Goal: Task Accomplishment & Management: Complete application form

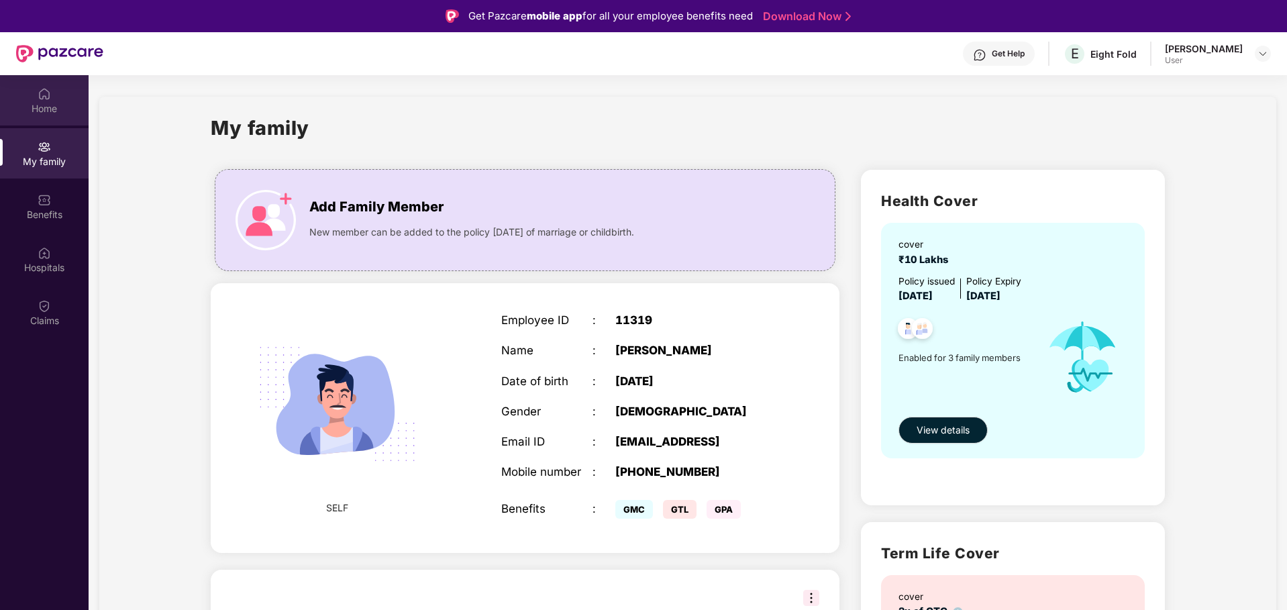
click at [48, 93] on img at bounding box center [44, 93] width 13 height 13
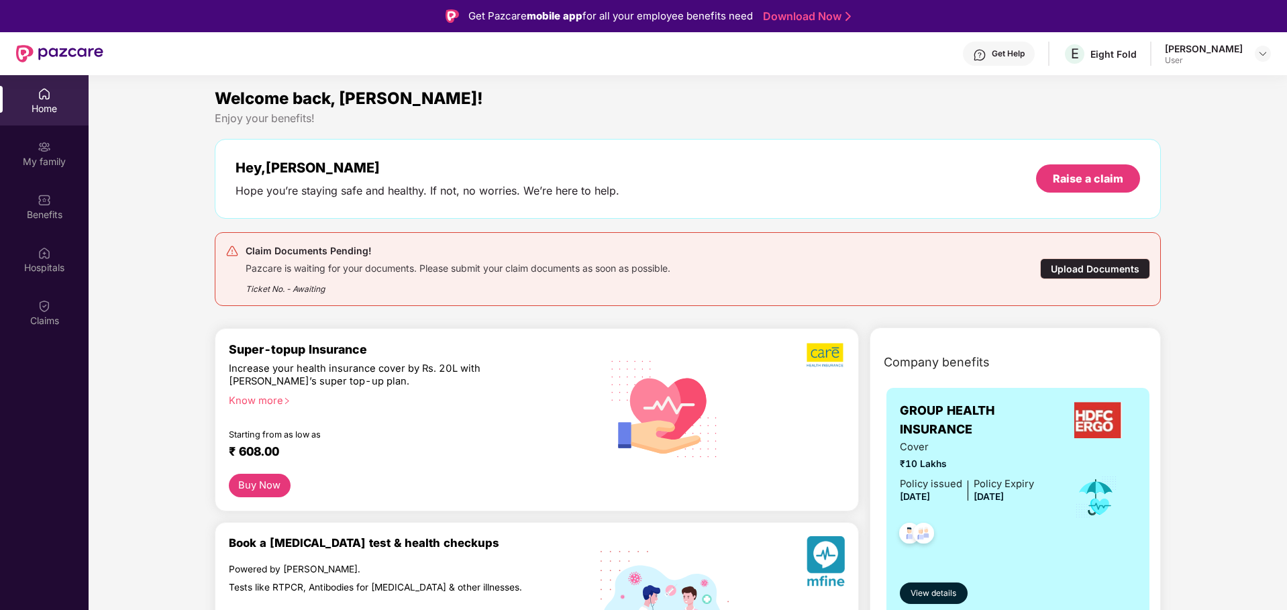
click at [1093, 262] on div "Upload Documents" at bounding box center [1095, 268] width 110 height 21
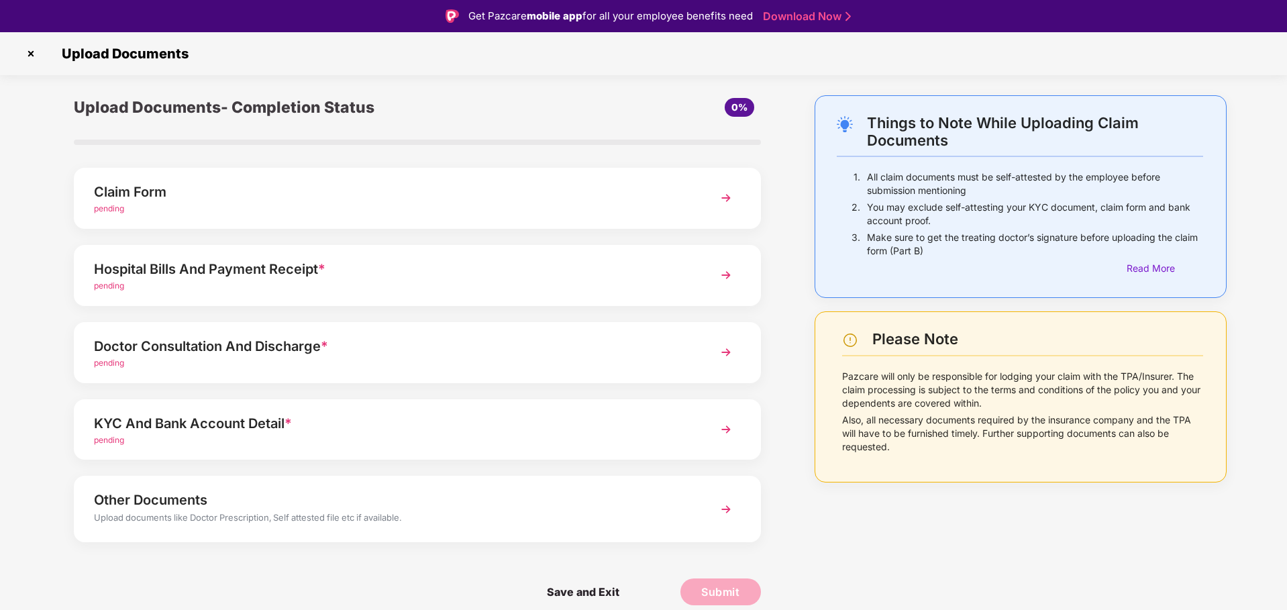
click at [647, 217] on div "Claim Form pending" at bounding box center [417, 198] width 687 height 61
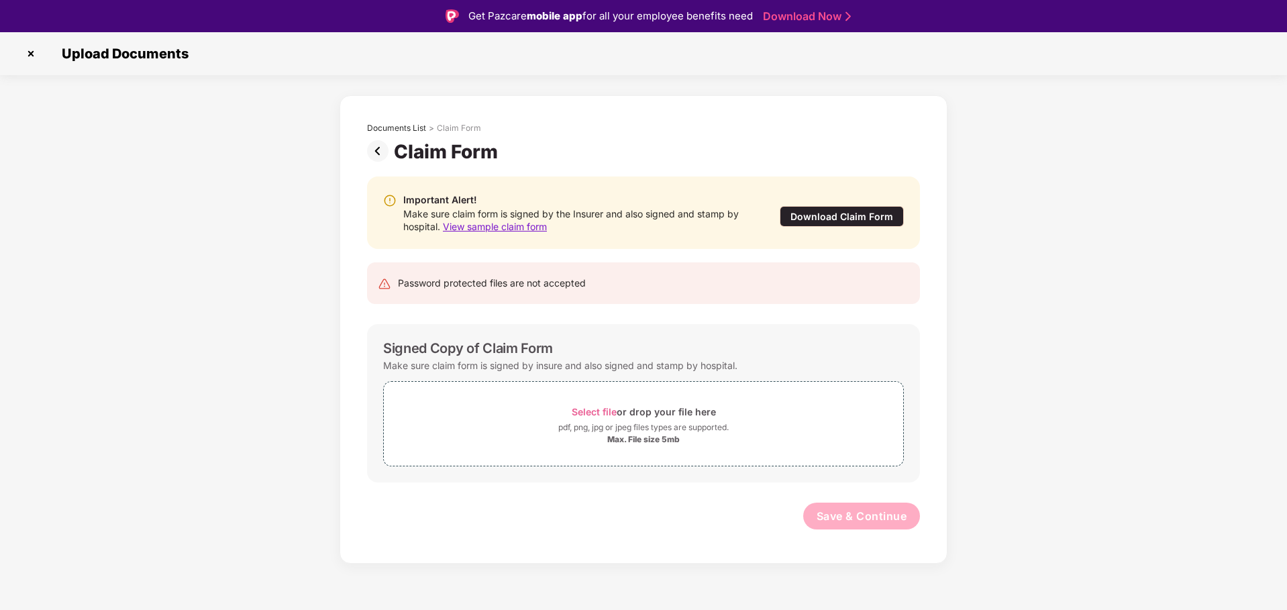
click at [376, 148] on img at bounding box center [380, 150] width 27 height 21
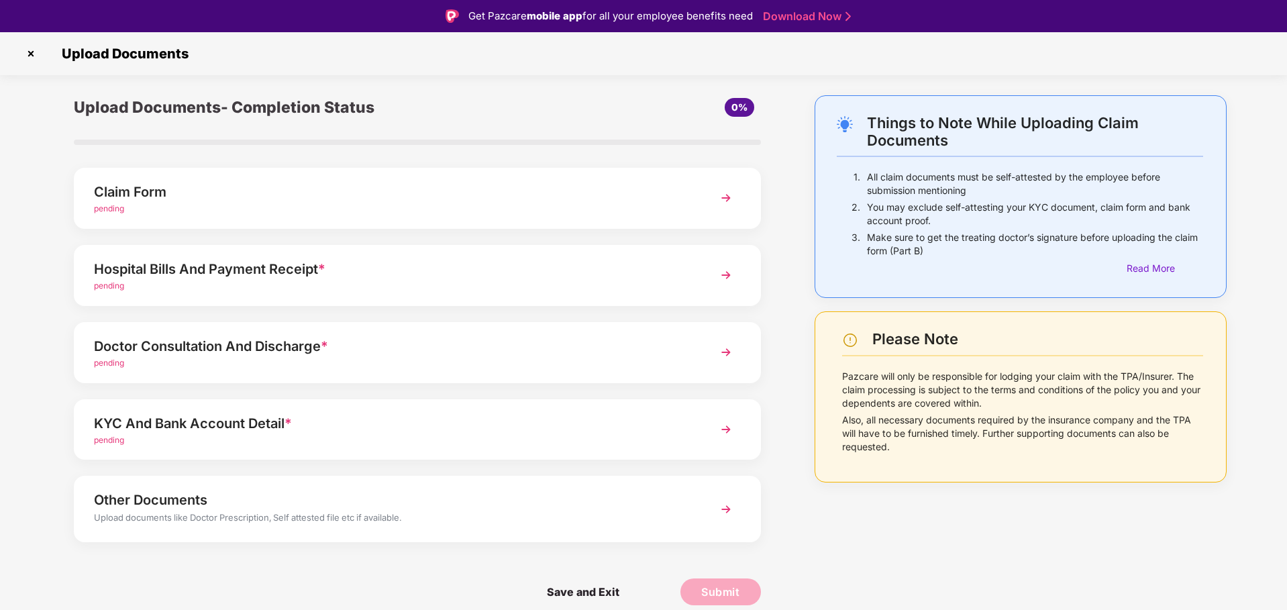
click at [619, 281] on div "pending" at bounding box center [390, 286] width 592 height 13
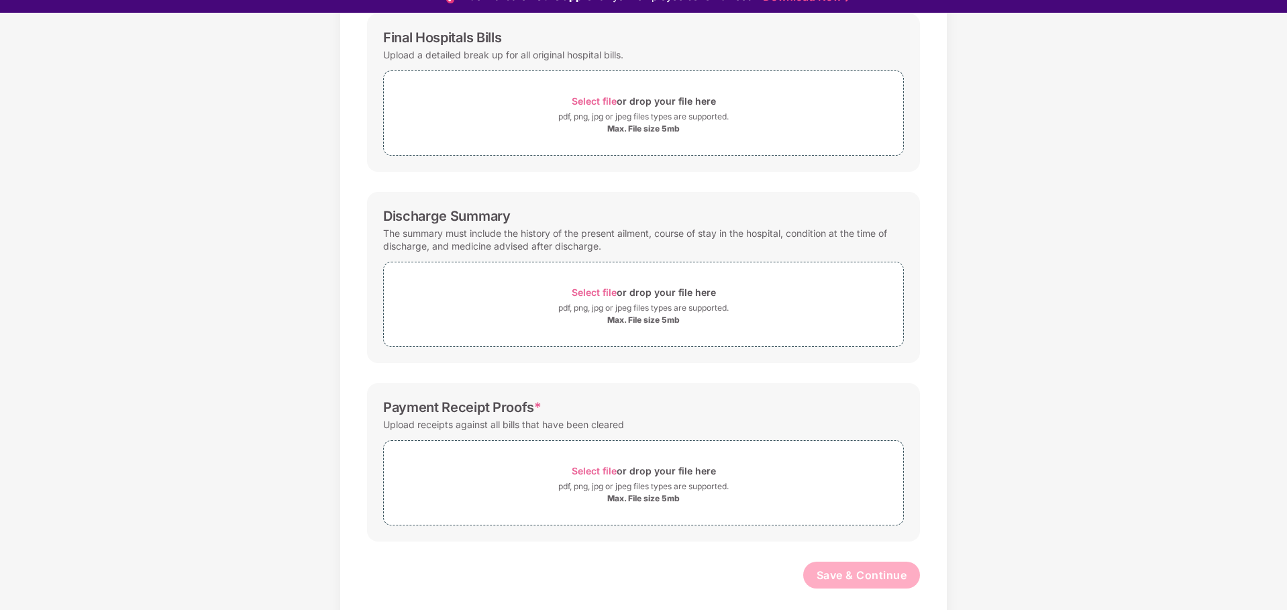
scroll to position [32, 0]
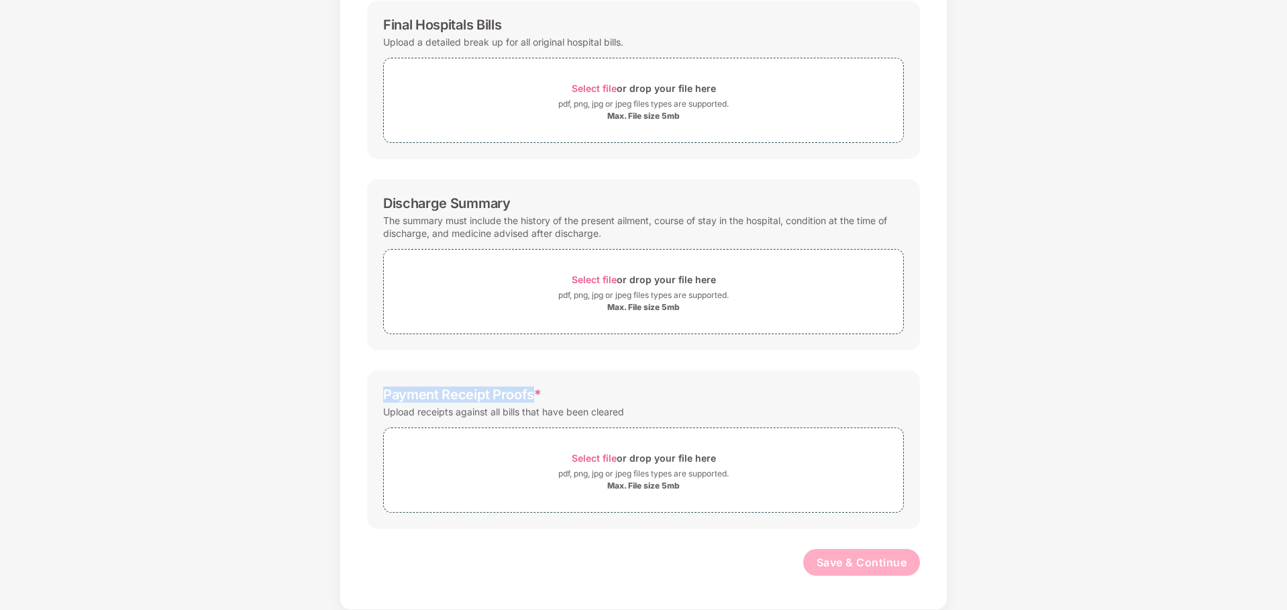
drag, startPoint x: 532, startPoint y: 394, endPoint x: 384, endPoint y: 394, distance: 148.3
click at [384, 394] on div "Payment Receipt Proofs *" at bounding box center [462, 394] width 158 height 16
copy div "Payment Receipt Proofs"
click at [612, 454] on span "Select file" at bounding box center [594, 457] width 45 height 11
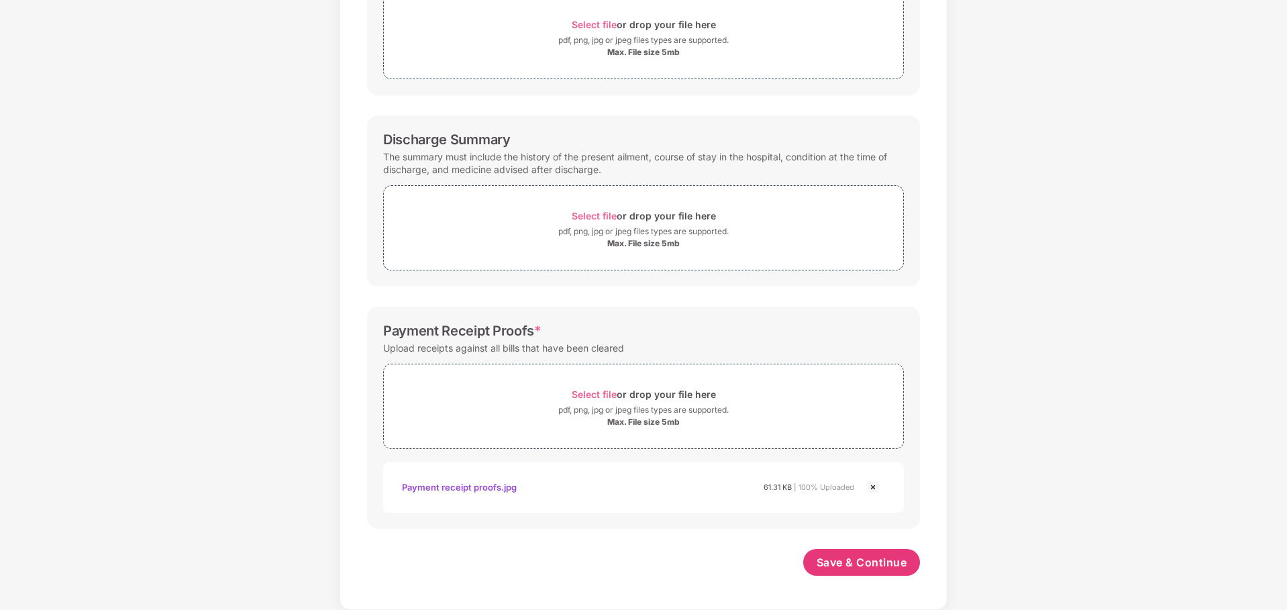
scroll to position [269, 0]
click at [841, 557] on span "Save & Continue" at bounding box center [861, 562] width 91 height 15
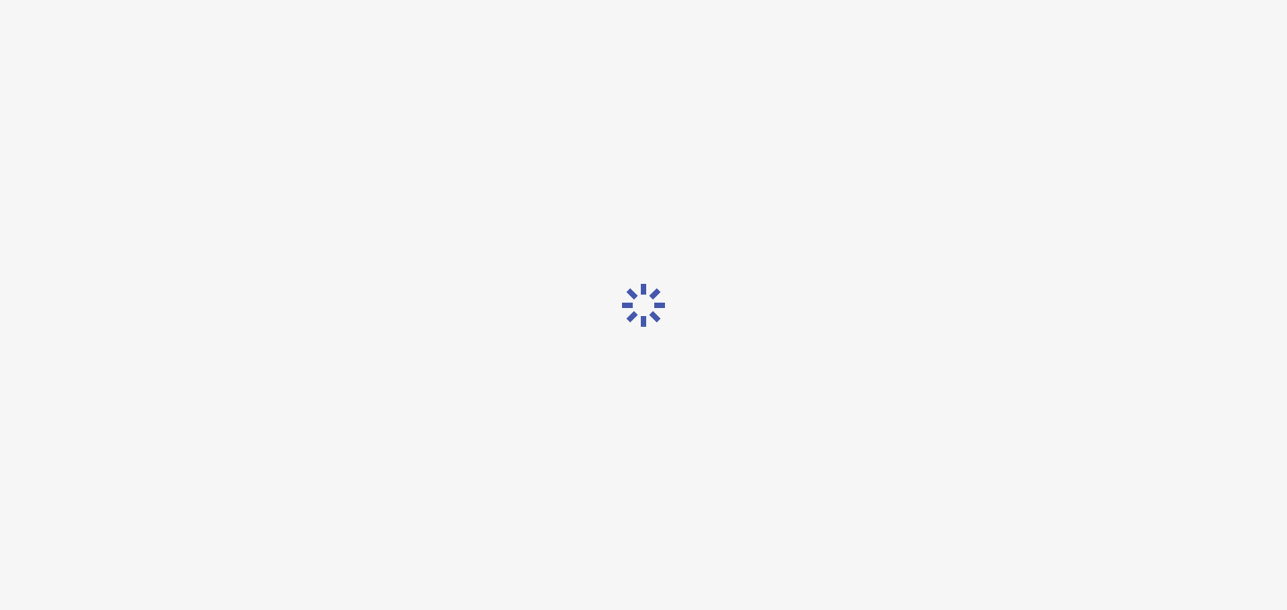
scroll to position [0, 0]
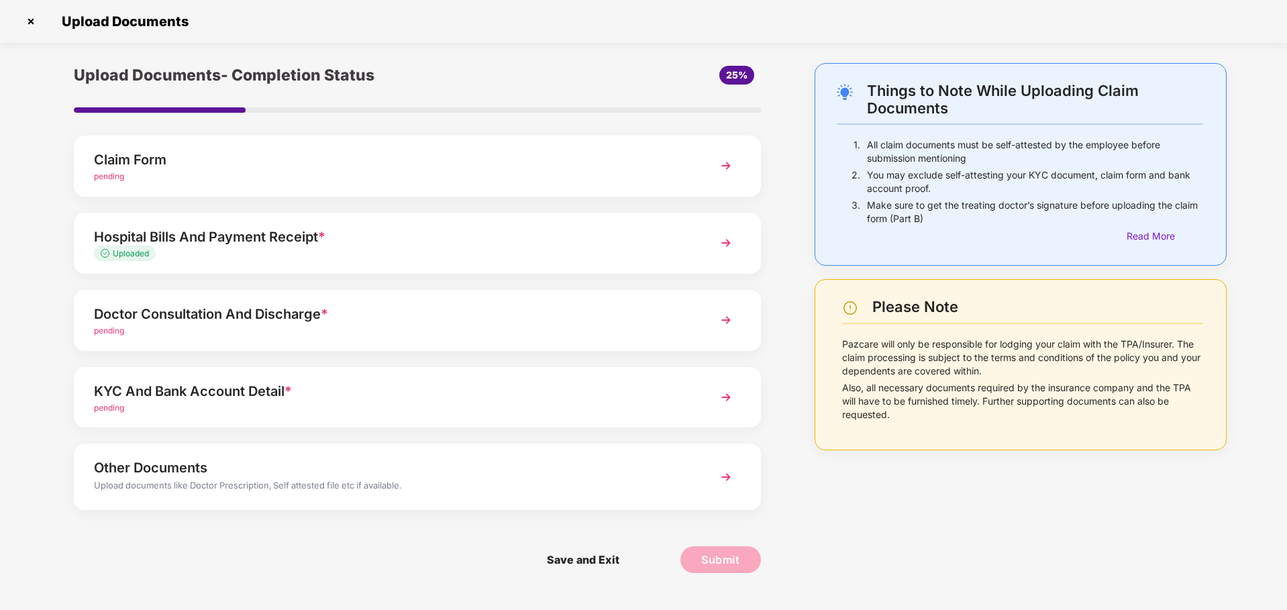
click at [504, 316] on div "Doctor Consultation And Discharge *" at bounding box center [390, 313] width 592 height 21
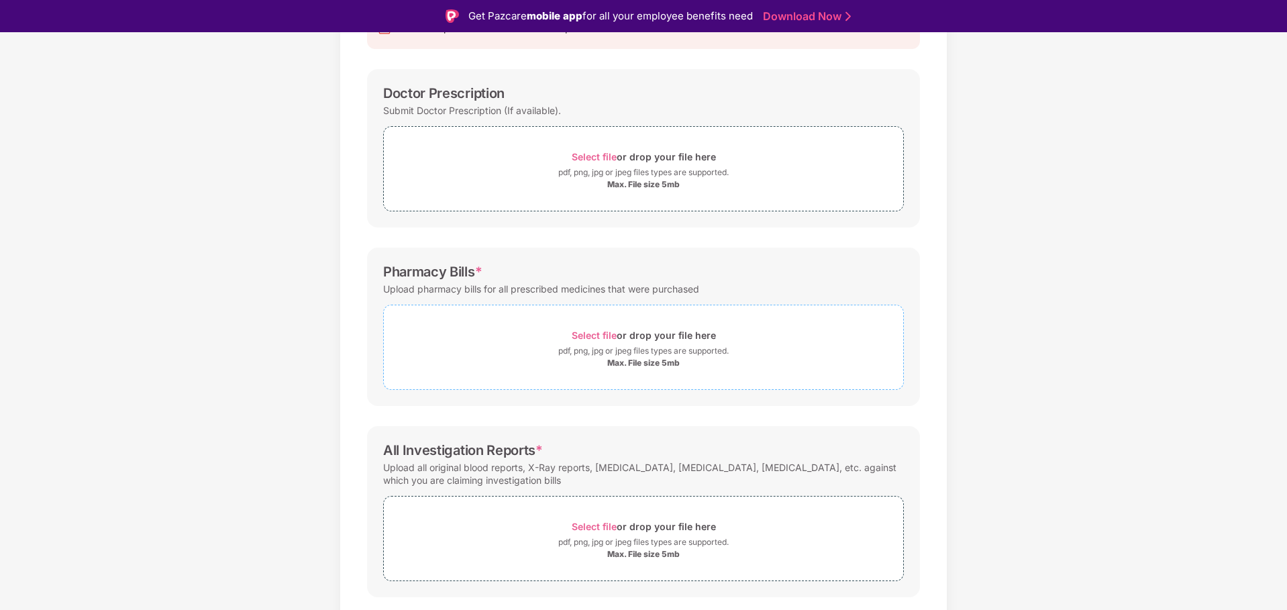
scroll to position [166, 0]
drag, startPoint x: 474, startPoint y: 274, endPoint x: 385, endPoint y: 275, distance: 89.2
click at [385, 275] on div "Pharmacy Bills *" at bounding box center [432, 275] width 99 height 16
copy div "Pharmacy Bills"
click at [877, 258] on div "Pharmacy Bills * Upload pharmacy bills for all prescribed medicines that were p…" at bounding box center [643, 330] width 553 height 158
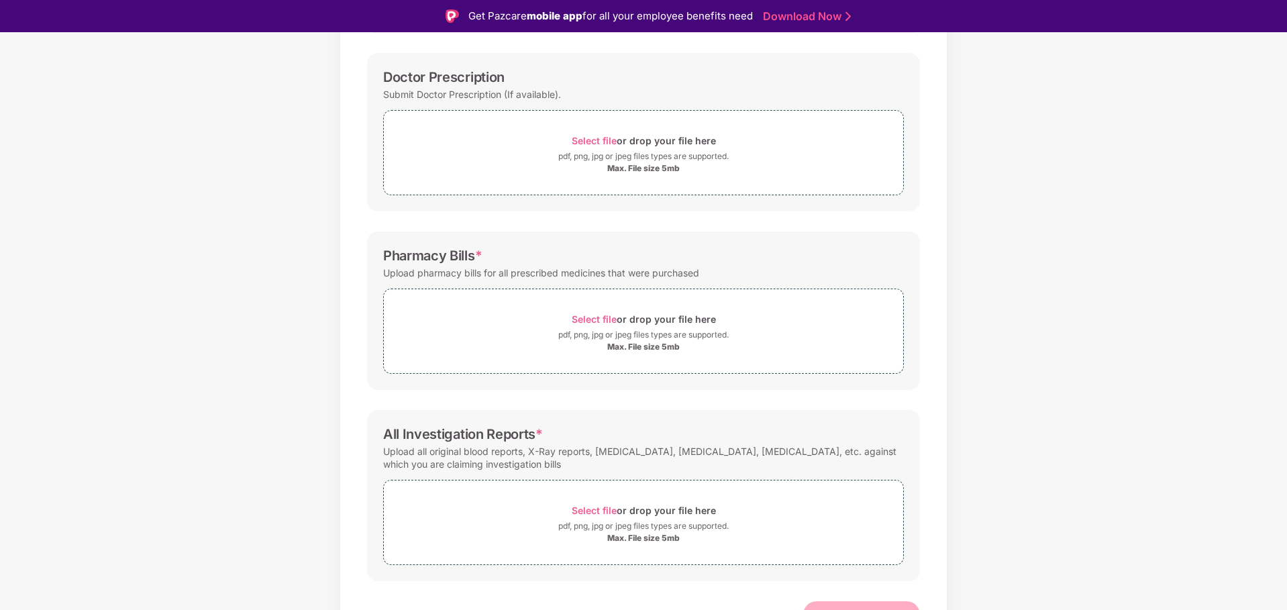
scroll to position [160, 0]
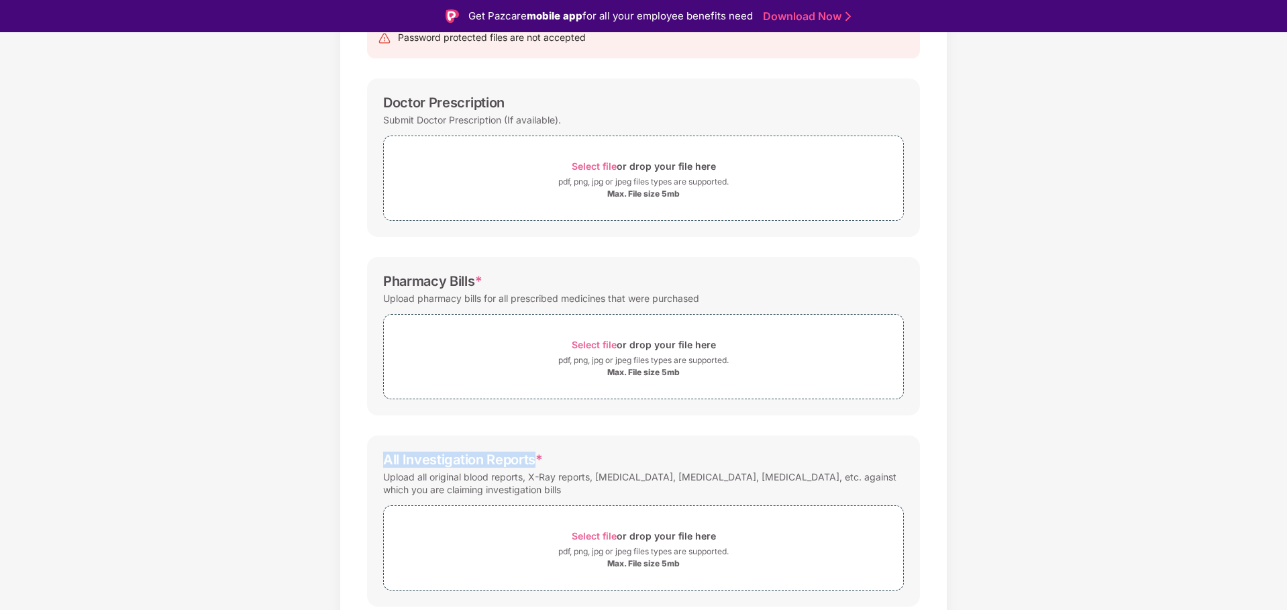
drag, startPoint x: 478, startPoint y: 462, endPoint x: 386, endPoint y: 460, distance: 91.9
click at [386, 460] on div "All Investigation Reports *" at bounding box center [463, 459] width 160 height 16
copy div "All Investigation Reports"
click at [604, 532] on span "Select file" at bounding box center [594, 535] width 45 height 11
click at [595, 341] on span "Select file" at bounding box center [594, 344] width 45 height 11
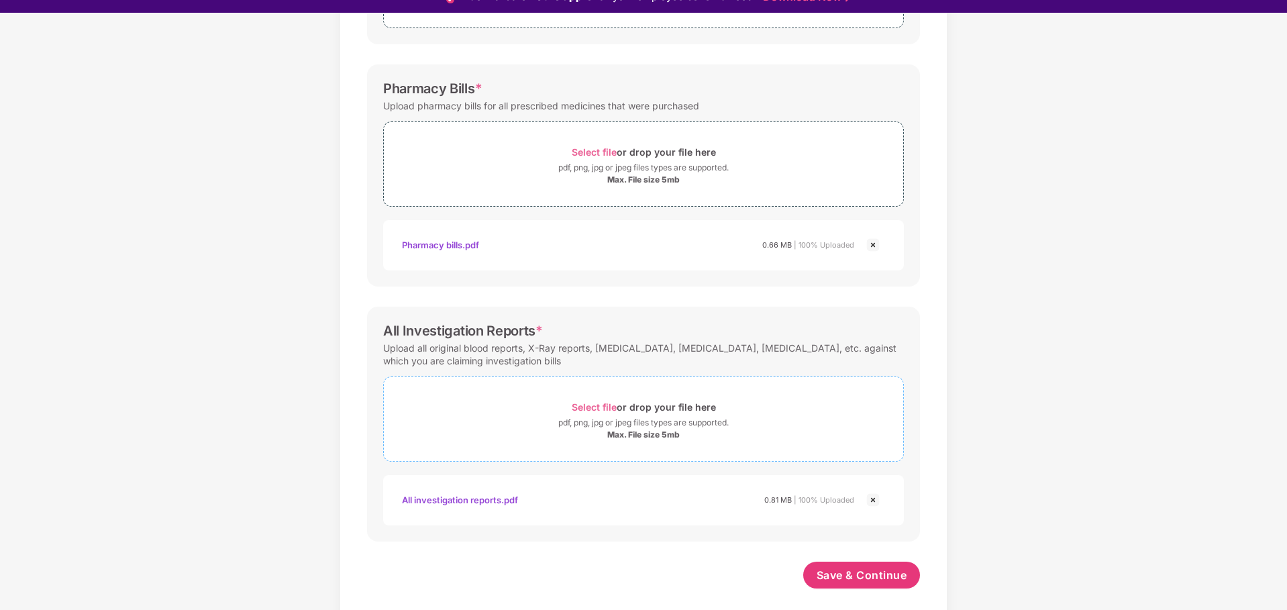
scroll to position [32, 0]
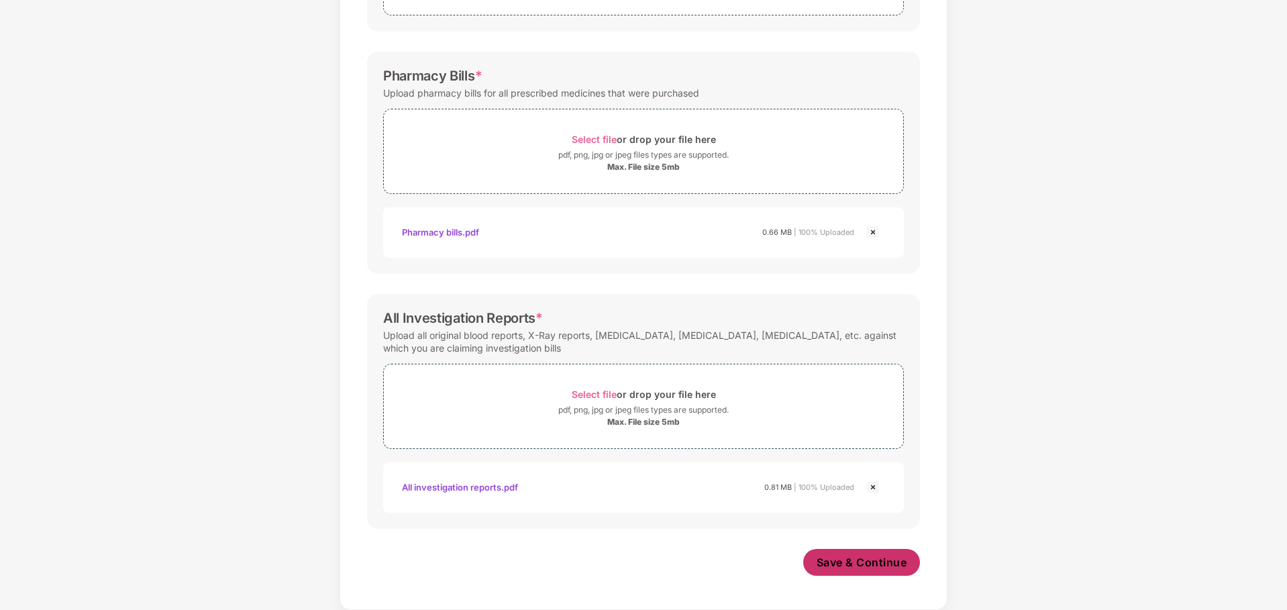
click at [871, 559] on span "Save & Continue" at bounding box center [861, 562] width 91 height 15
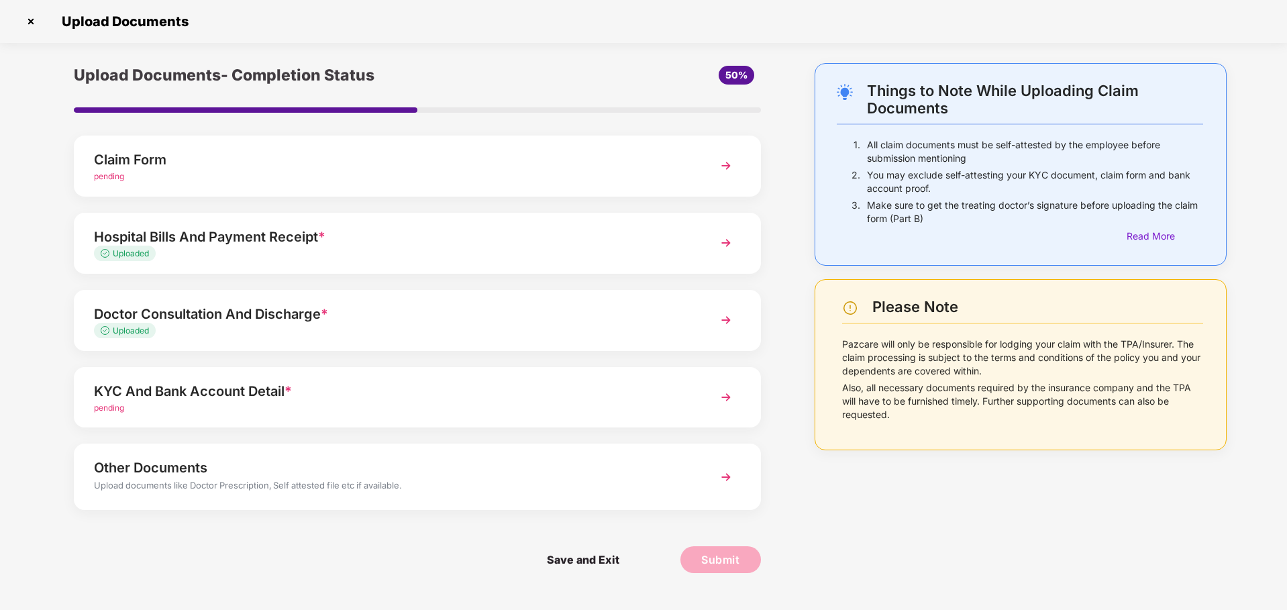
click at [321, 404] on div "pending" at bounding box center [390, 408] width 592 height 13
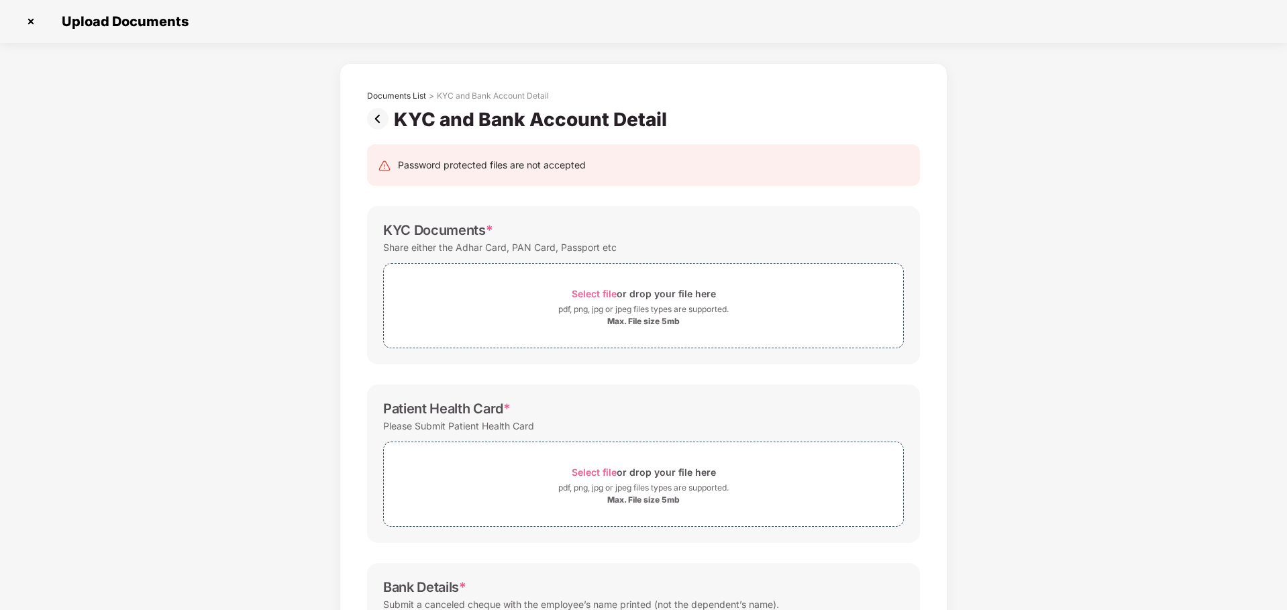
scroll to position [0, 0]
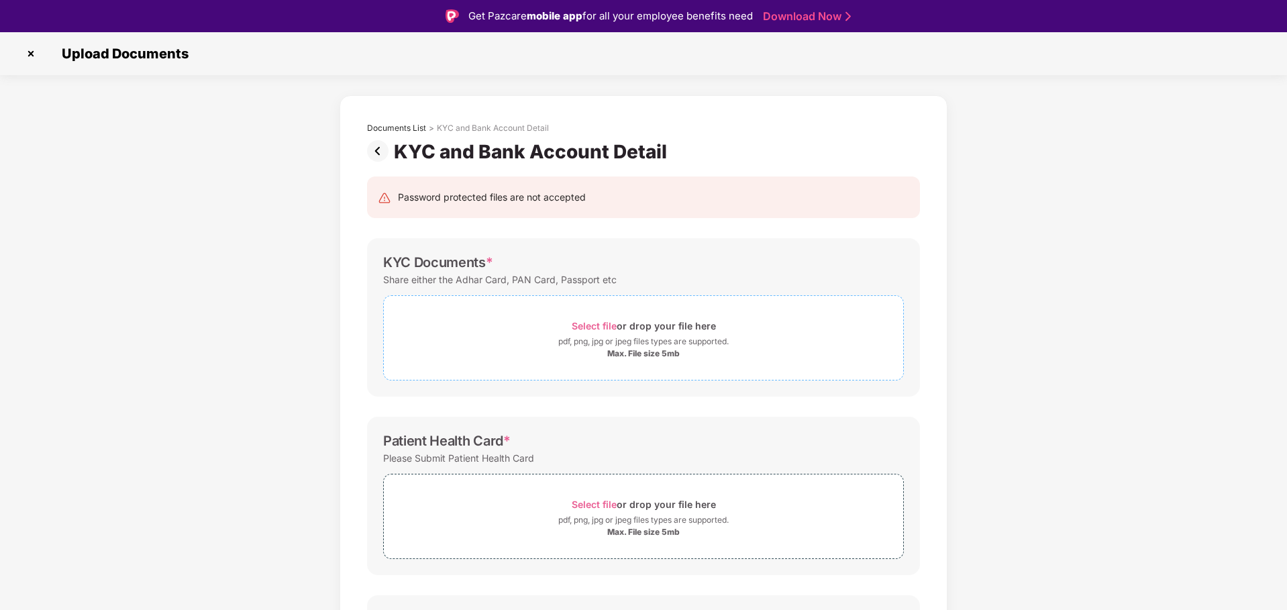
click at [596, 322] on span "Select file" at bounding box center [594, 325] width 45 height 11
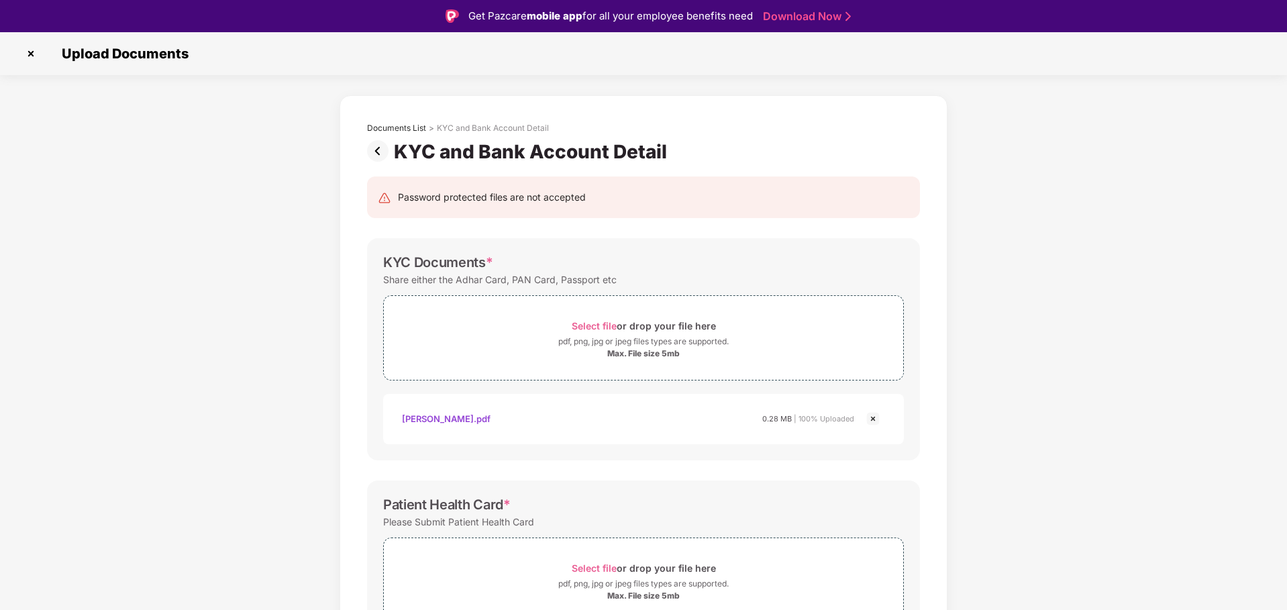
click at [32, 54] on img at bounding box center [30, 53] width 21 height 21
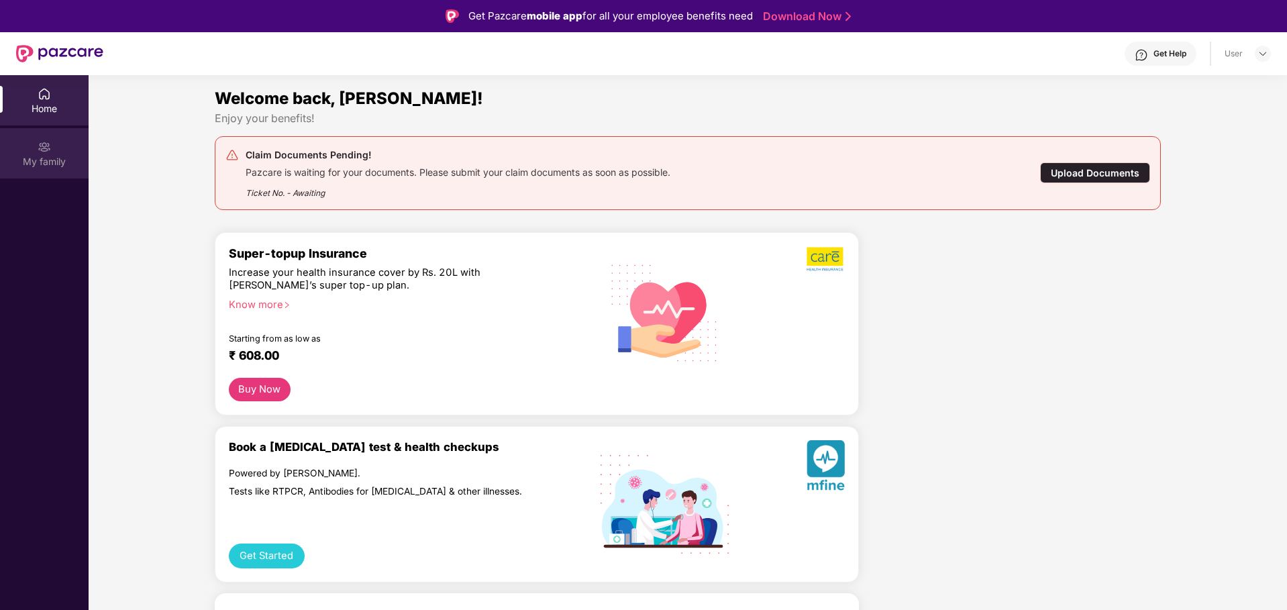
click at [43, 146] on img at bounding box center [44, 146] width 13 height 13
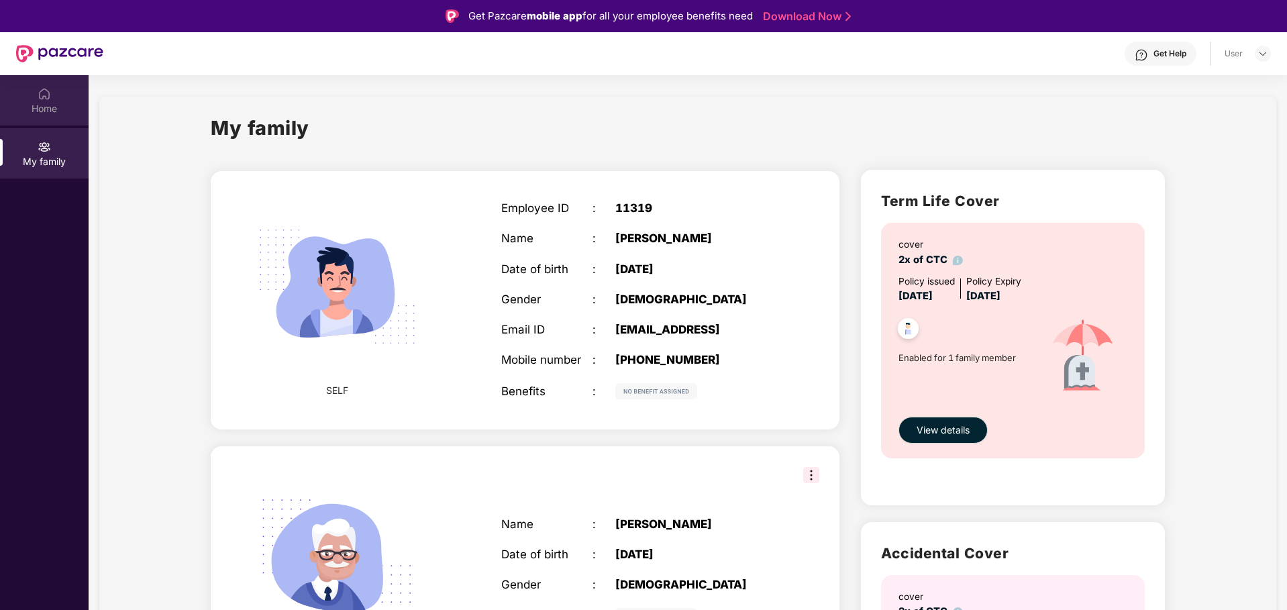
click at [38, 104] on div "Home" at bounding box center [44, 108] width 89 height 13
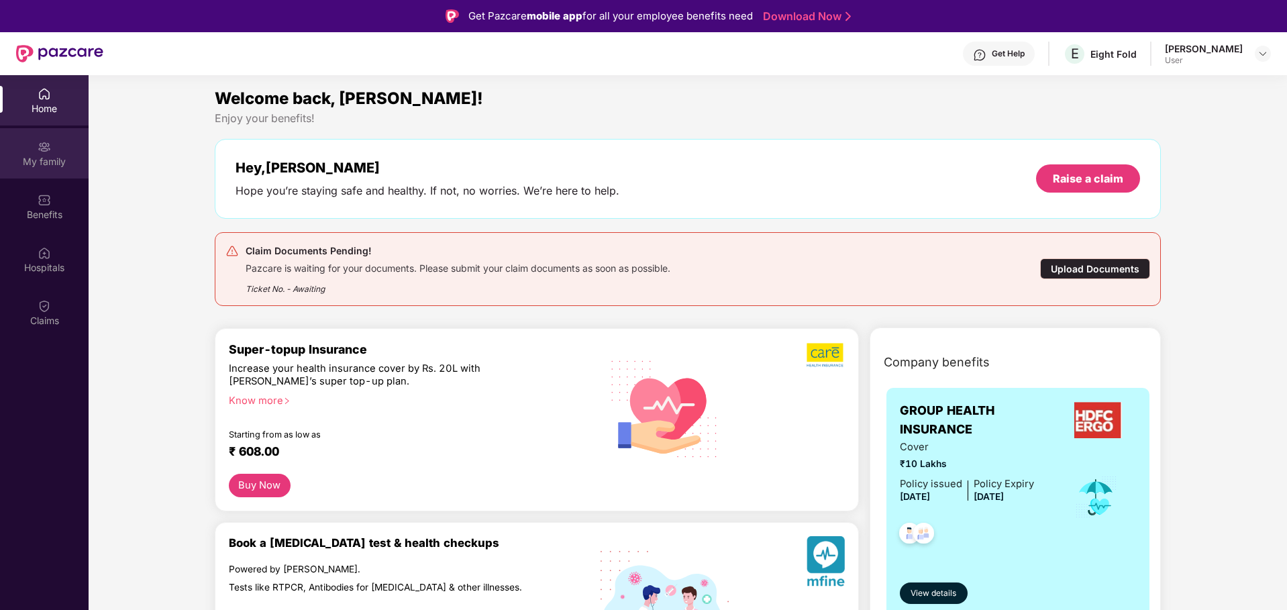
click at [62, 156] on div "My family" at bounding box center [44, 161] width 89 height 13
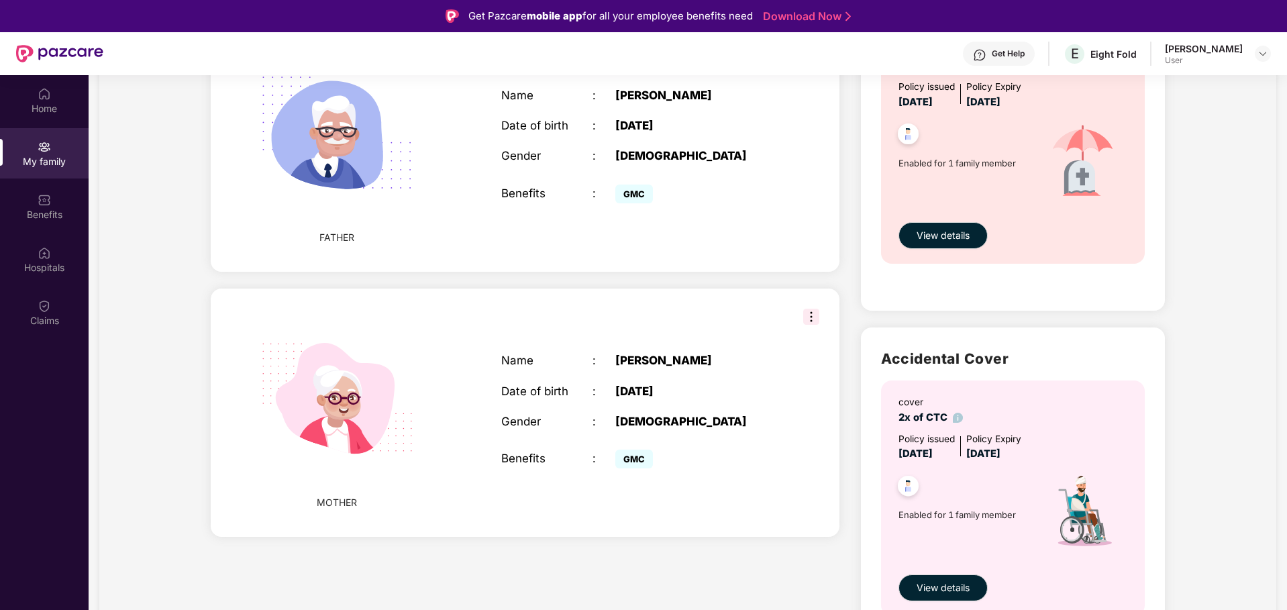
scroll to position [558, 0]
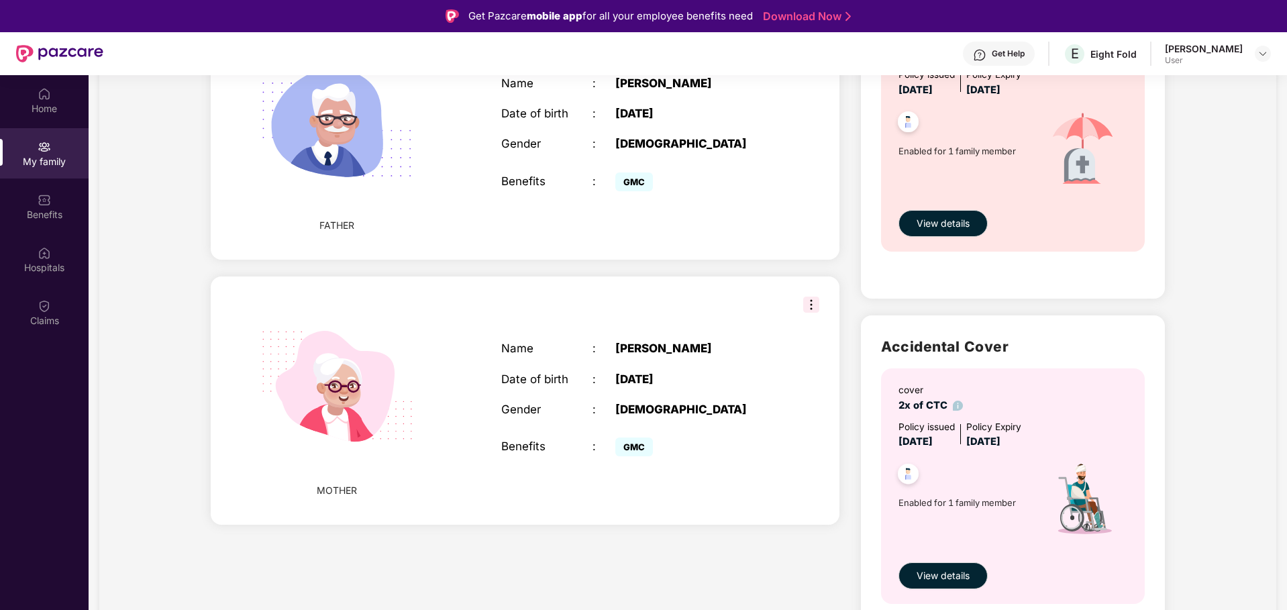
click at [809, 303] on img at bounding box center [811, 305] width 16 height 16
click at [750, 315] on div "MOTHER Name : [PERSON_NAME] Date of birth : [DEMOGRAPHIC_DATA] Gender : [DEMOGR…" at bounding box center [525, 400] width 629 height 248
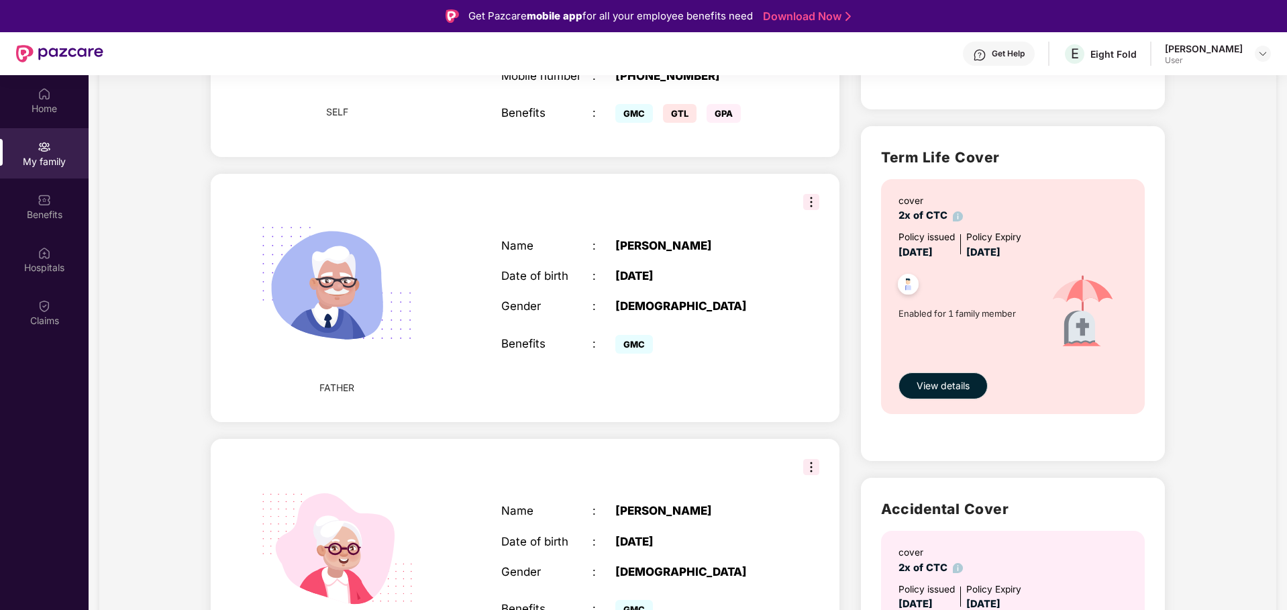
scroll to position [0, 0]
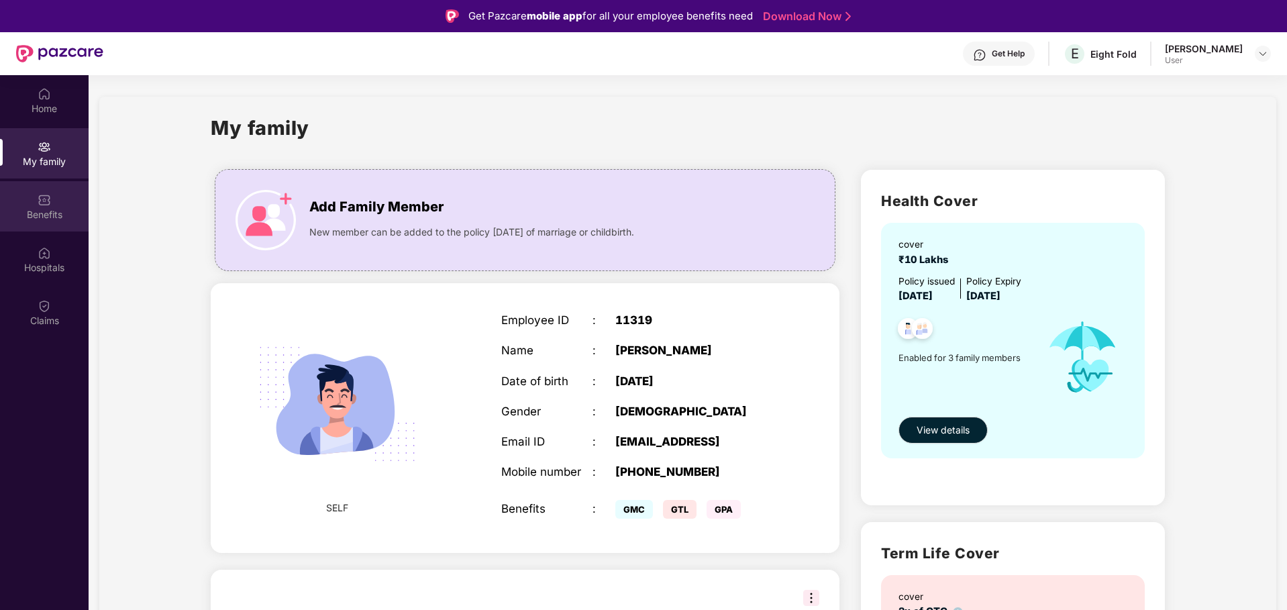
click at [40, 207] on div "Benefits" at bounding box center [44, 206] width 89 height 50
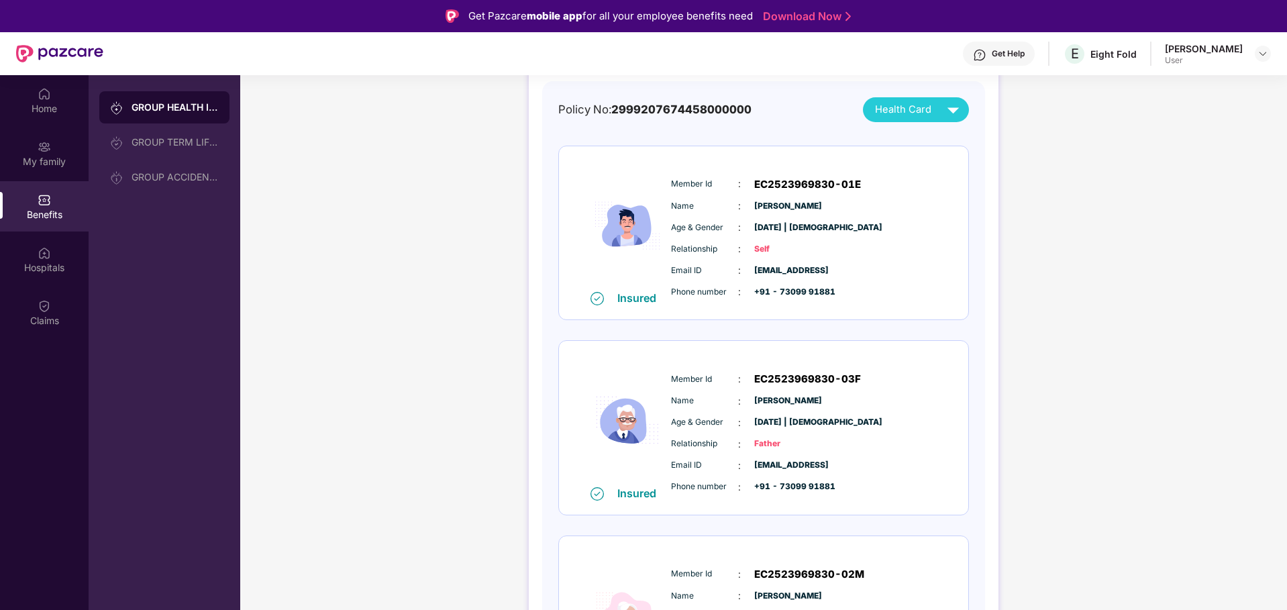
scroll to position [129, 0]
click at [957, 106] on img at bounding box center [952, 110] width 23 height 23
click at [953, 195] on img at bounding box center [954, 196] width 10 height 10
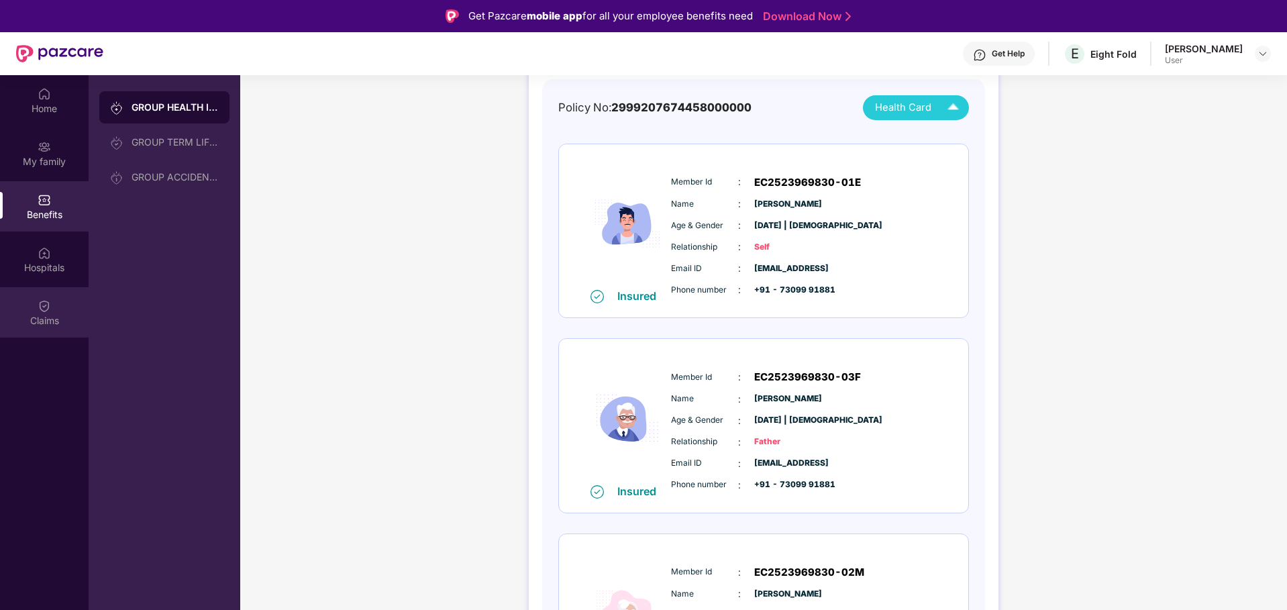
click at [38, 303] on img at bounding box center [44, 305] width 13 height 13
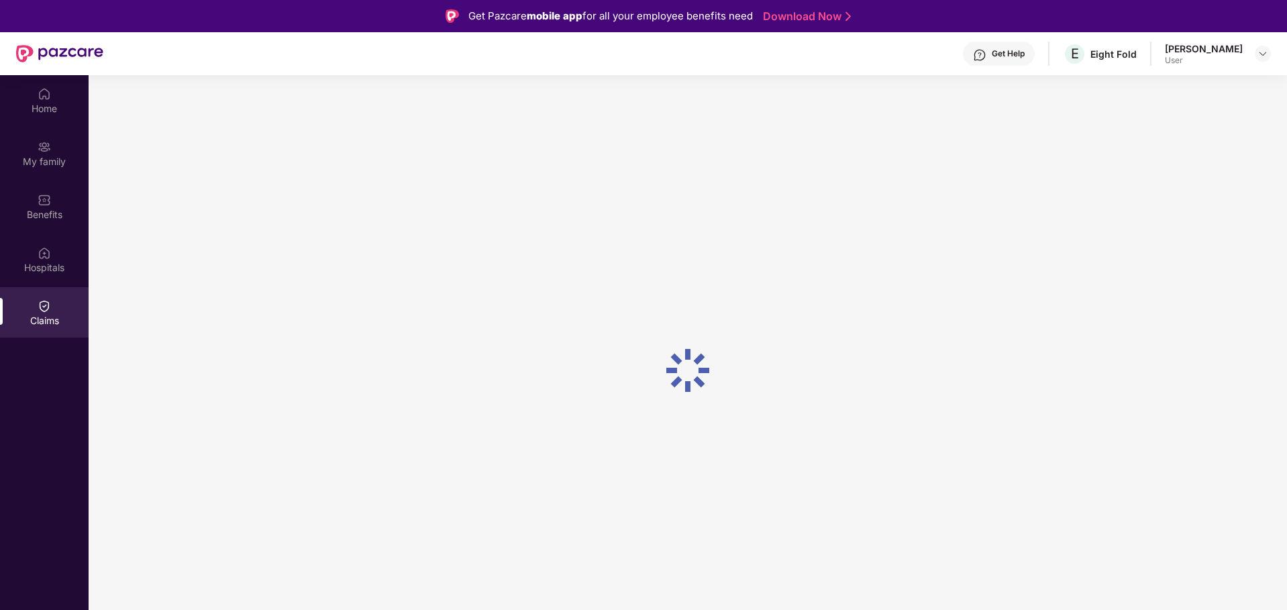
scroll to position [0, 0]
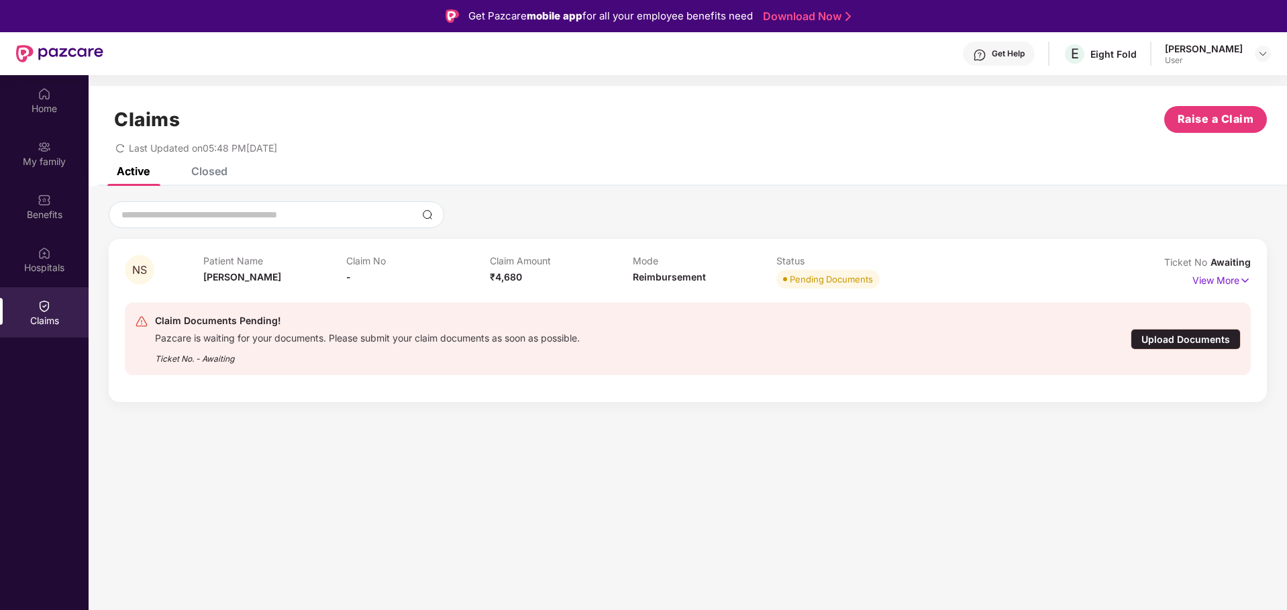
click at [1174, 339] on div "Upload Documents" at bounding box center [1185, 339] width 110 height 21
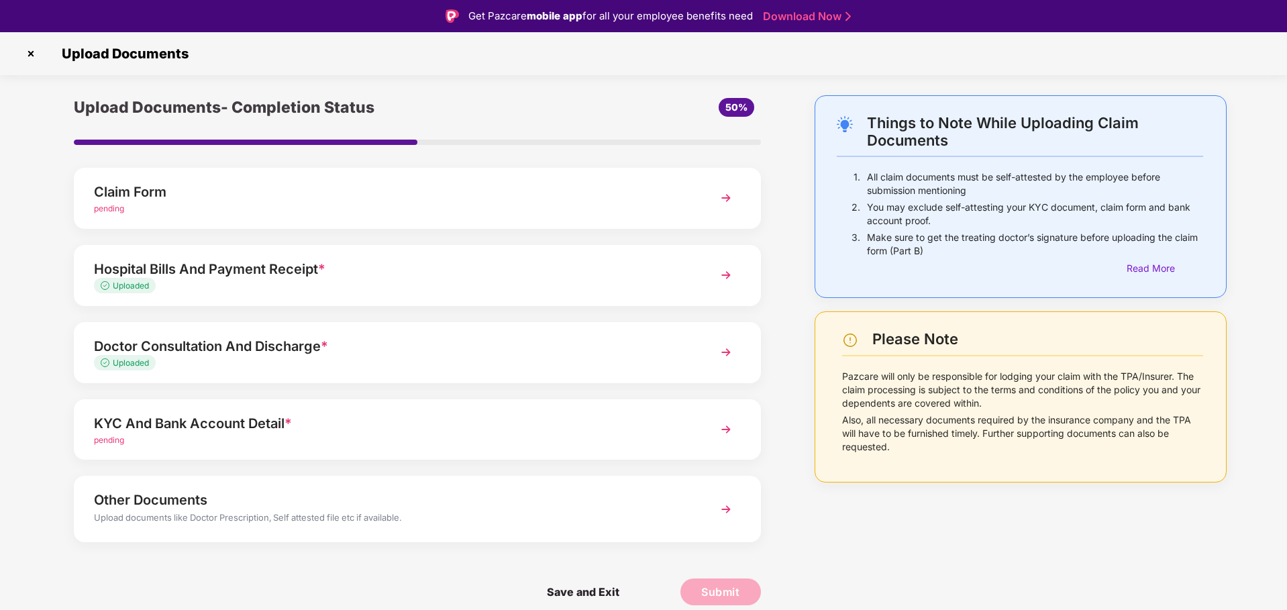
click at [576, 431] on div "KYC And Bank Account Detail *" at bounding box center [390, 423] width 592 height 21
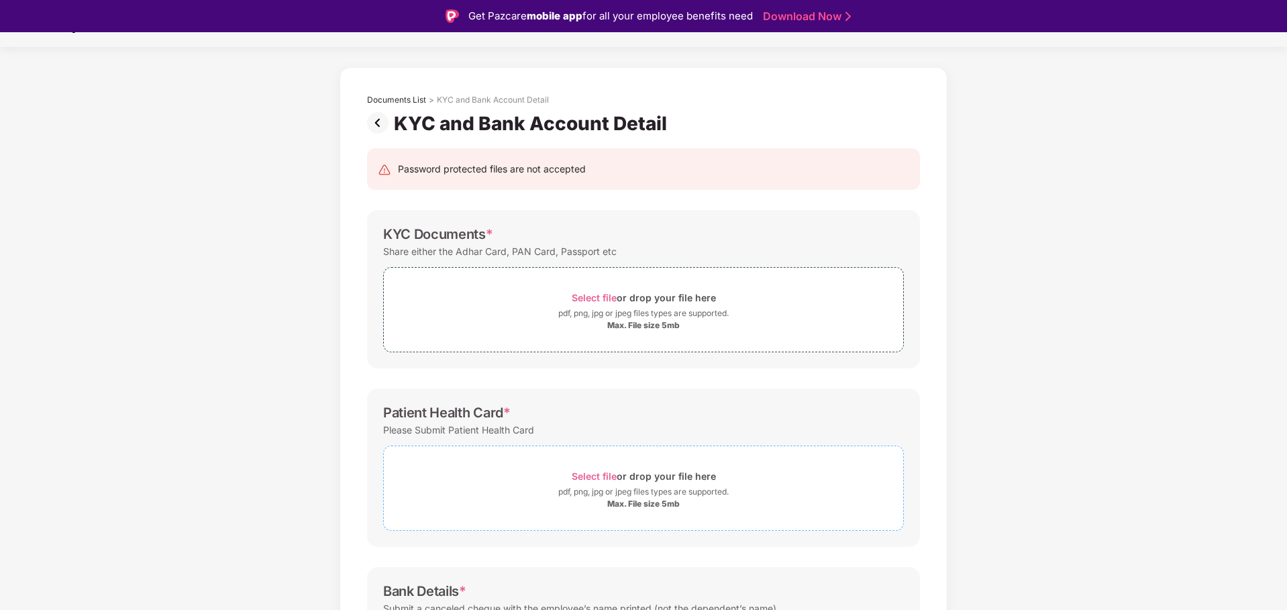
scroll to position [23, 0]
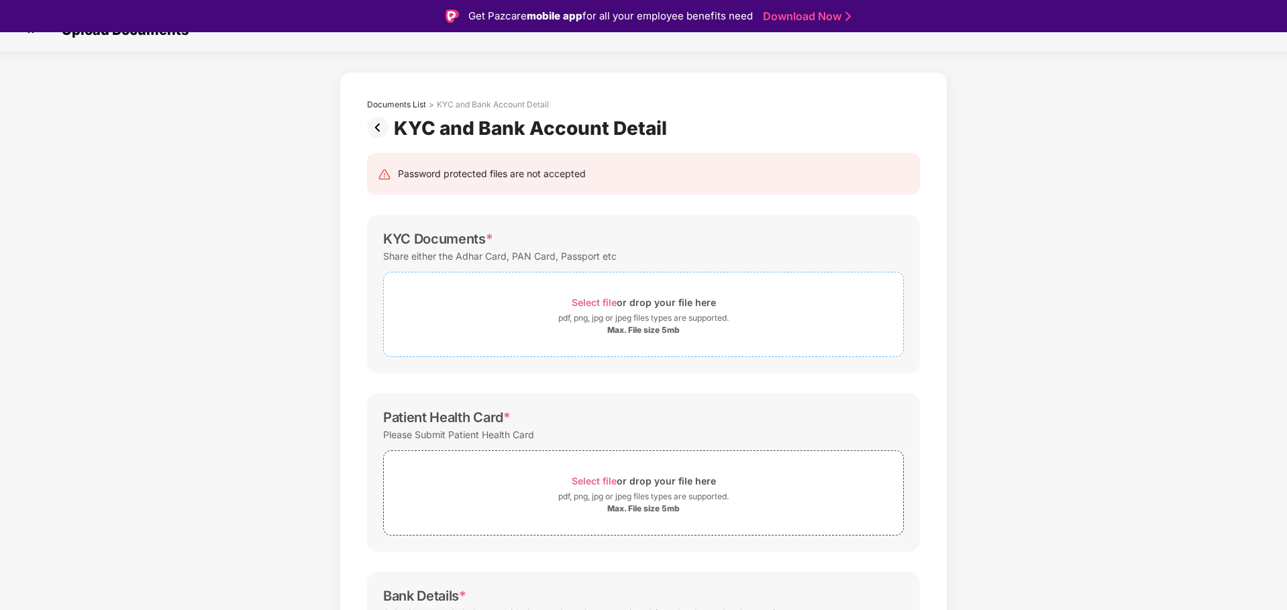
click at [592, 298] on span "Select file" at bounding box center [594, 302] width 45 height 11
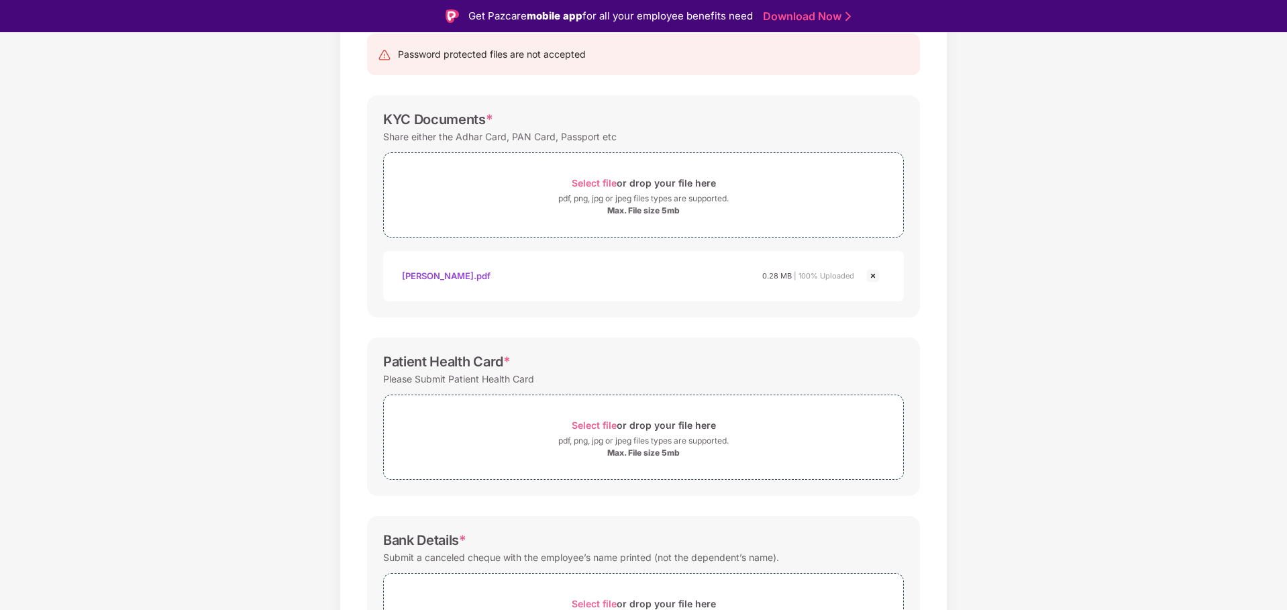
scroll to position [218, 0]
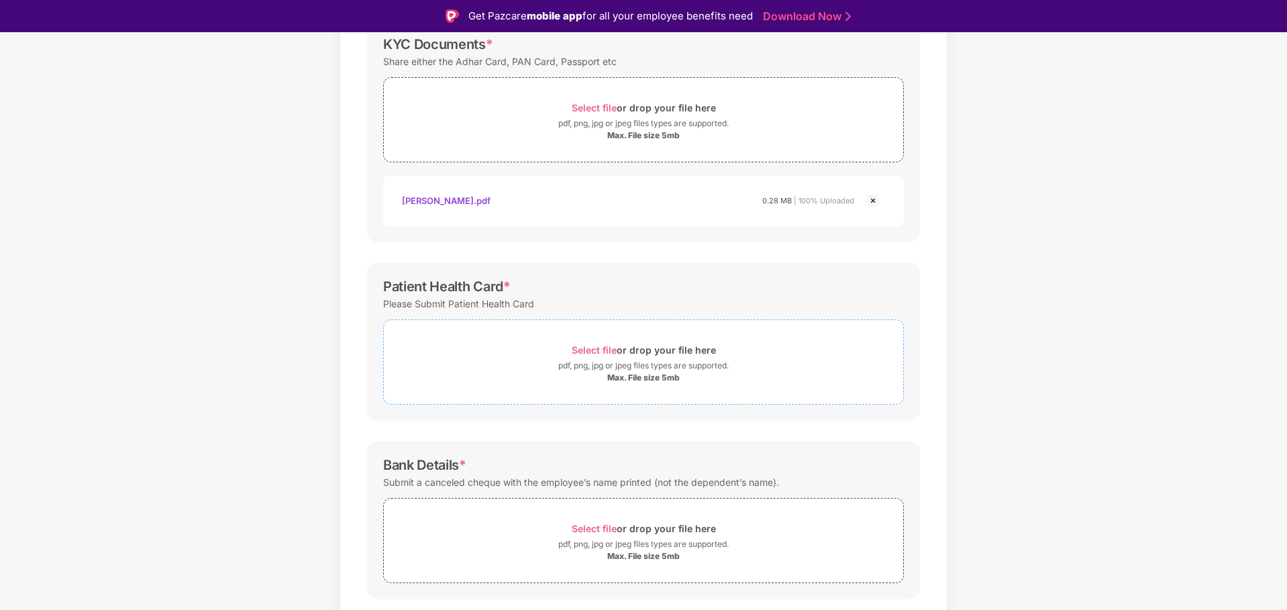
click at [604, 348] on span "Select file" at bounding box center [594, 349] width 45 height 11
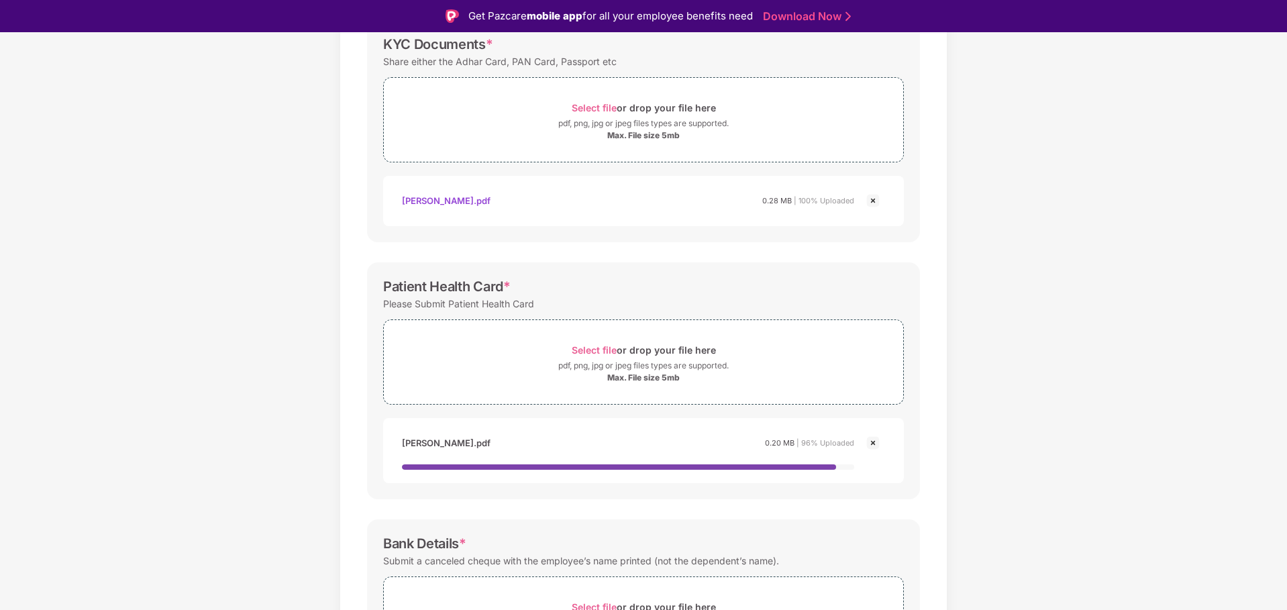
click at [746, 292] on div "Patient Health Card *" at bounding box center [643, 286] width 521 height 16
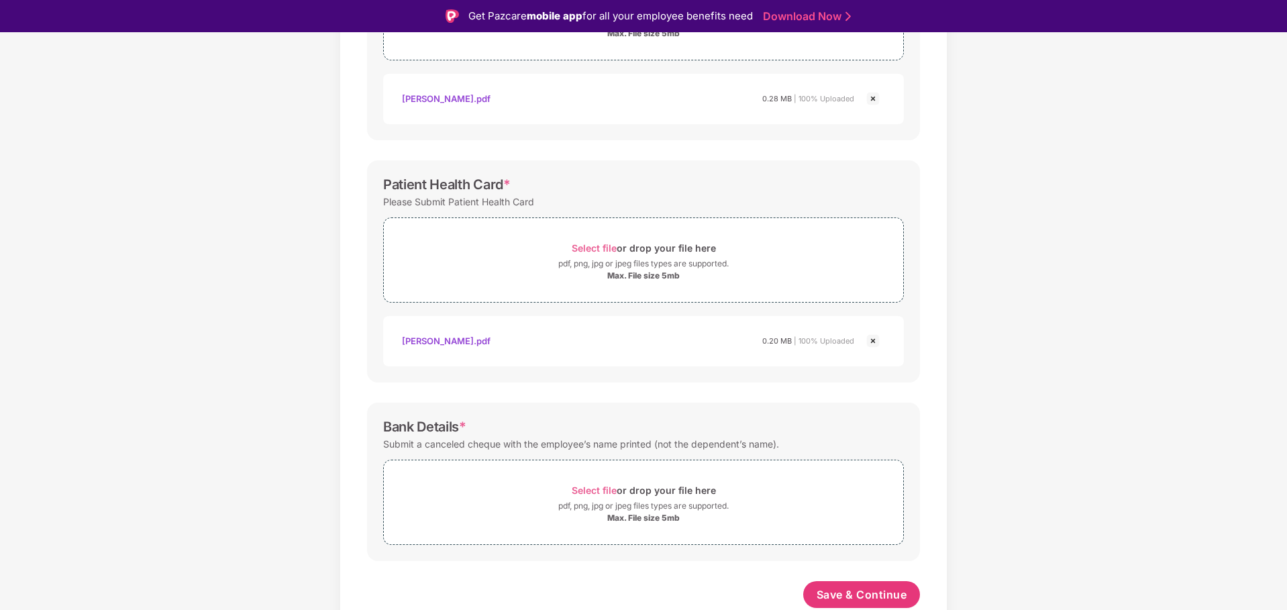
scroll to position [32, 0]
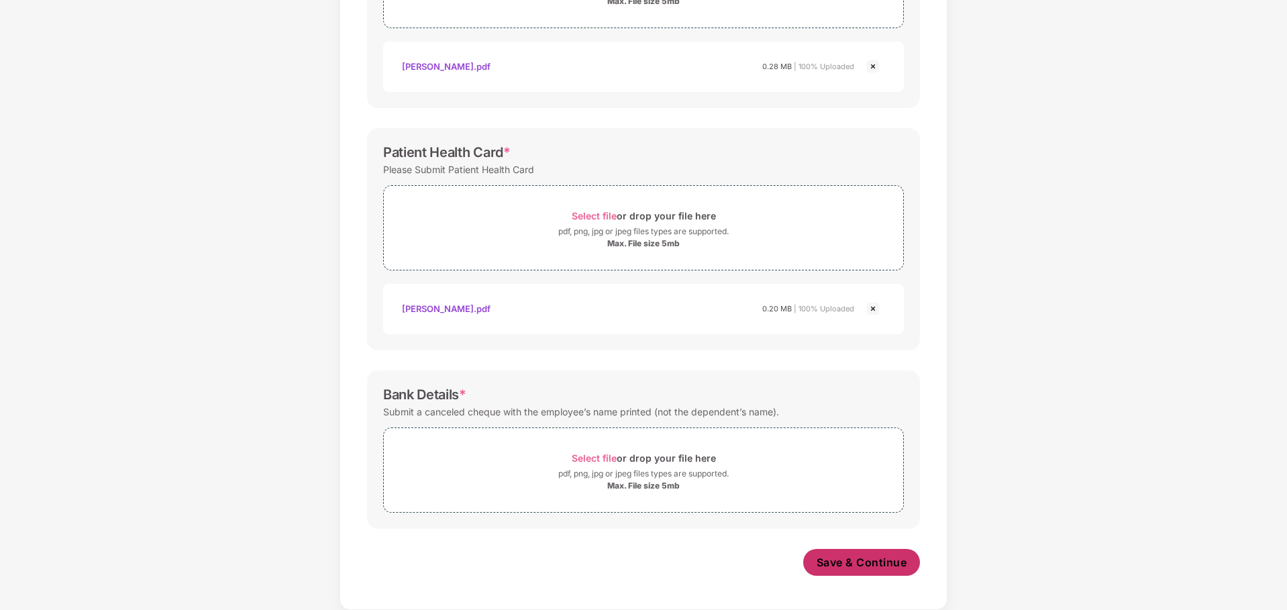
click at [839, 560] on span "Save & Continue" at bounding box center [861, 562] width 91 height 15
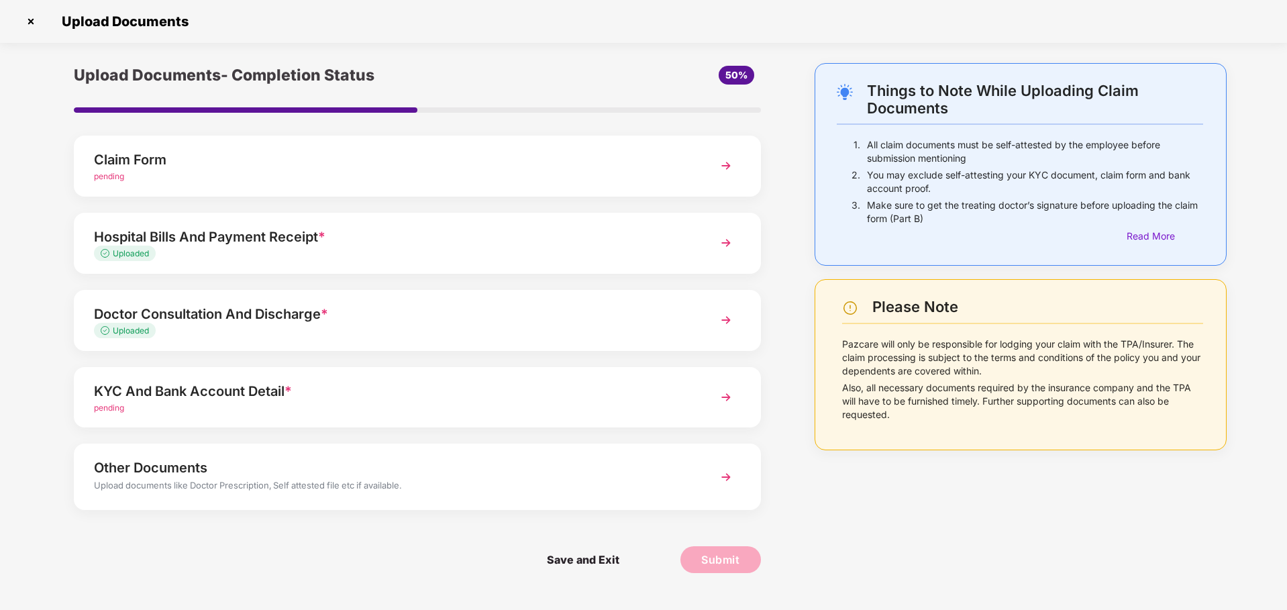
click at [631, 409] on div "pending" at bounding box center [390, 408] width 592 height 13
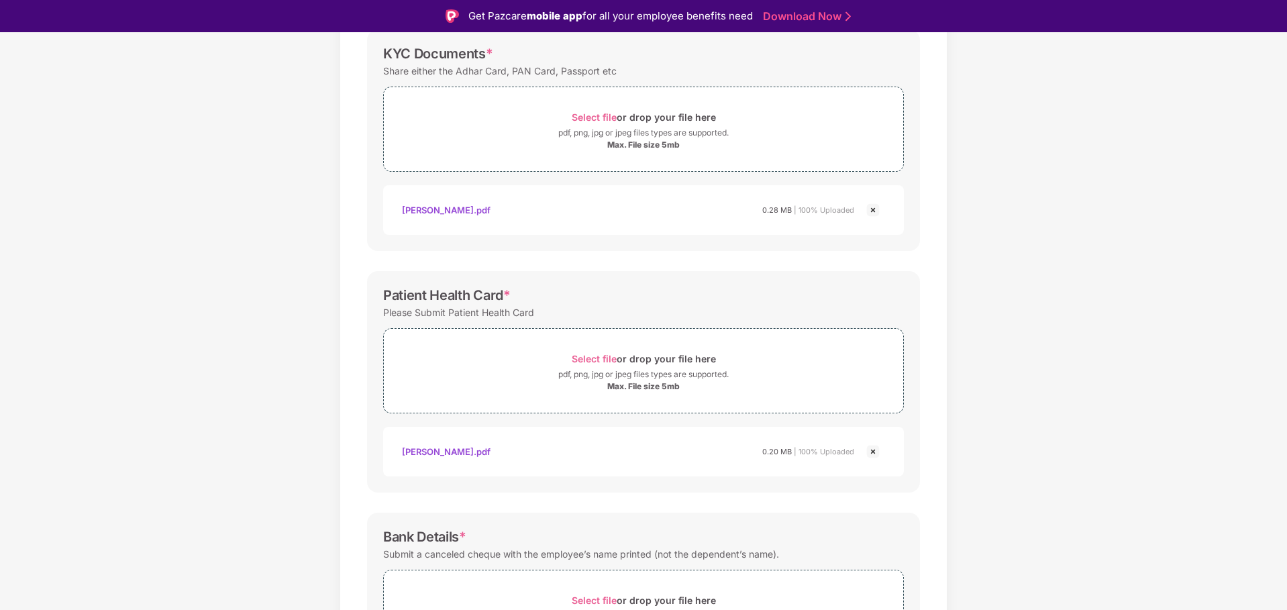
scroll to position [319, 0]
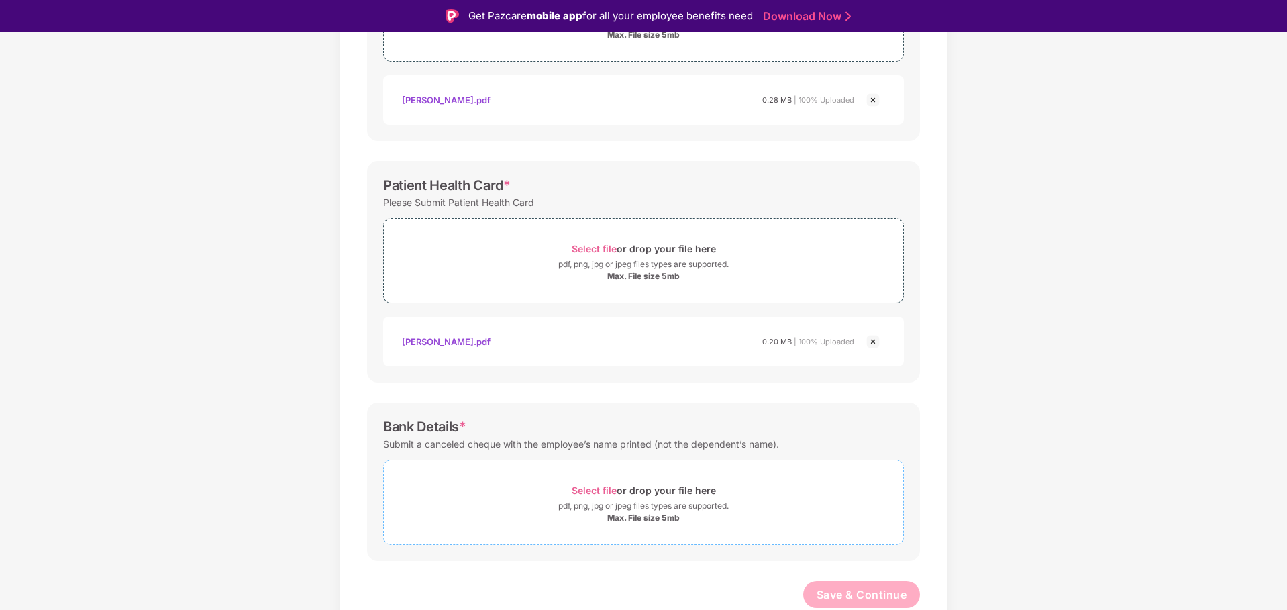
click at [595, 490] on span "Select file" at bounding box center [594, 489] width 45 height 11
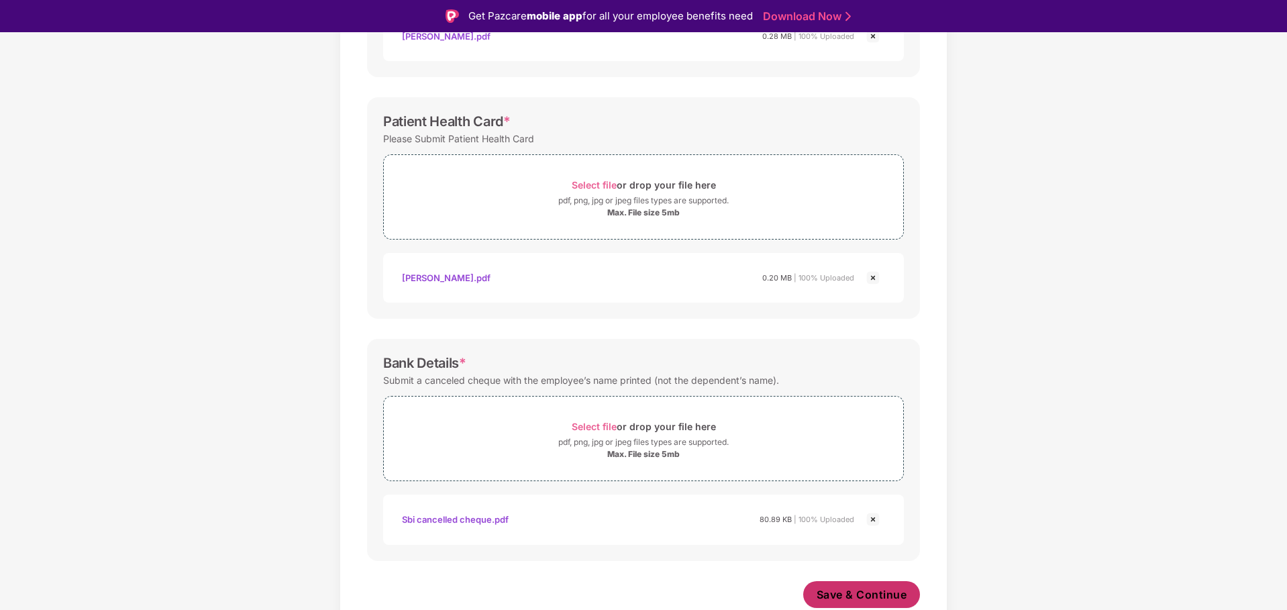
scroll to position [382, 0]
click at [877, 592] on span "Save & Continue" at bounding box center [861, 594] width 91 height 15
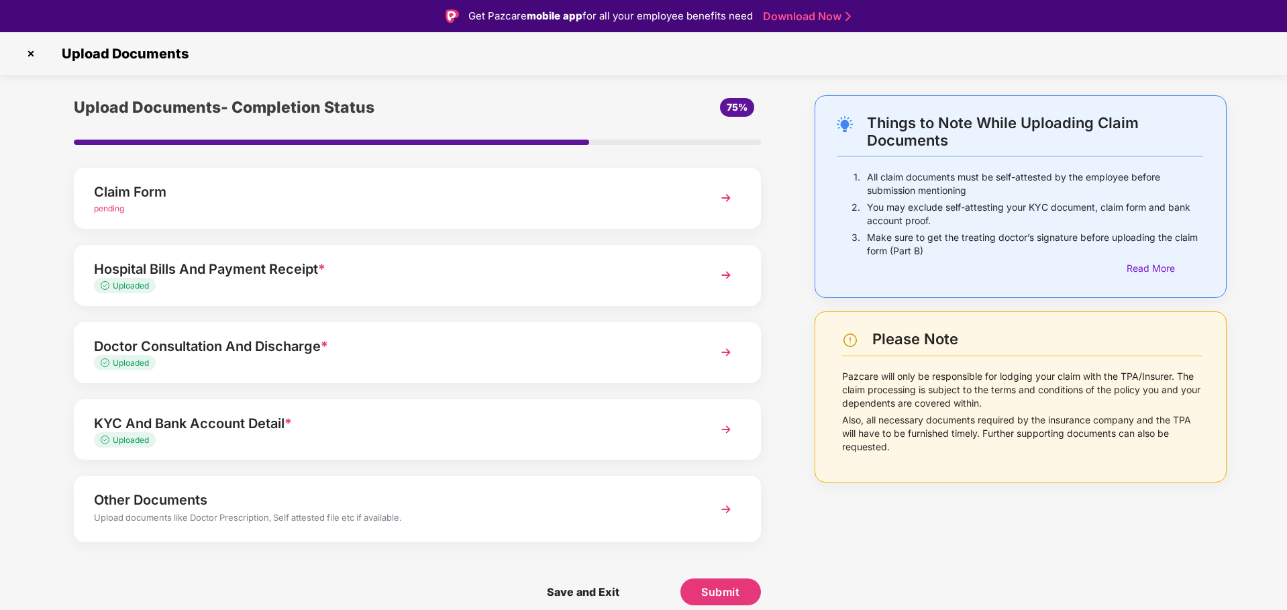
scroll to position [32, 0]
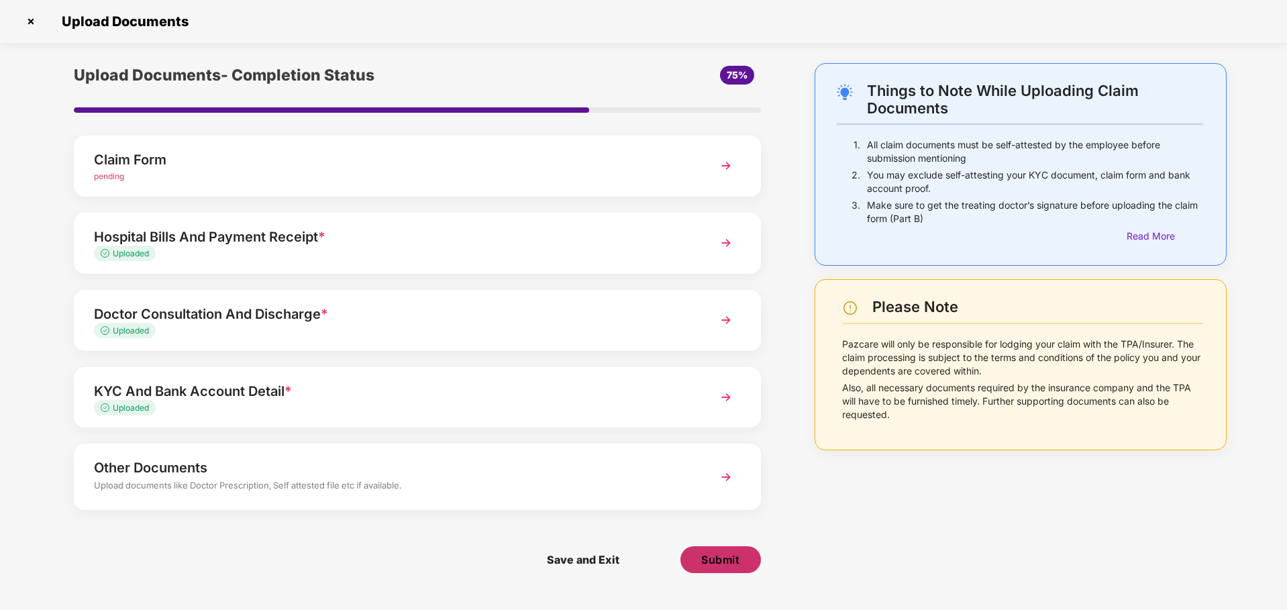
click at [714, 555] on span "Submit" at bounding box center [720, 559] width 38 height 15
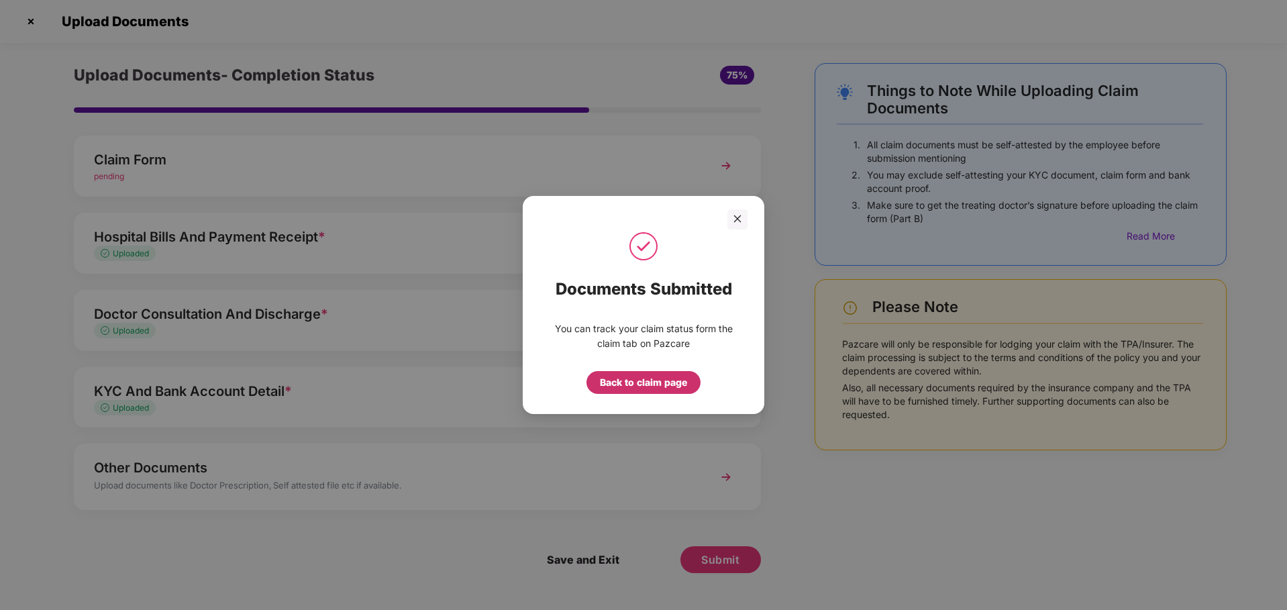
click at [627, 385] on div "Back to claim page" at bounding box center [643, 382] width 87 height 15
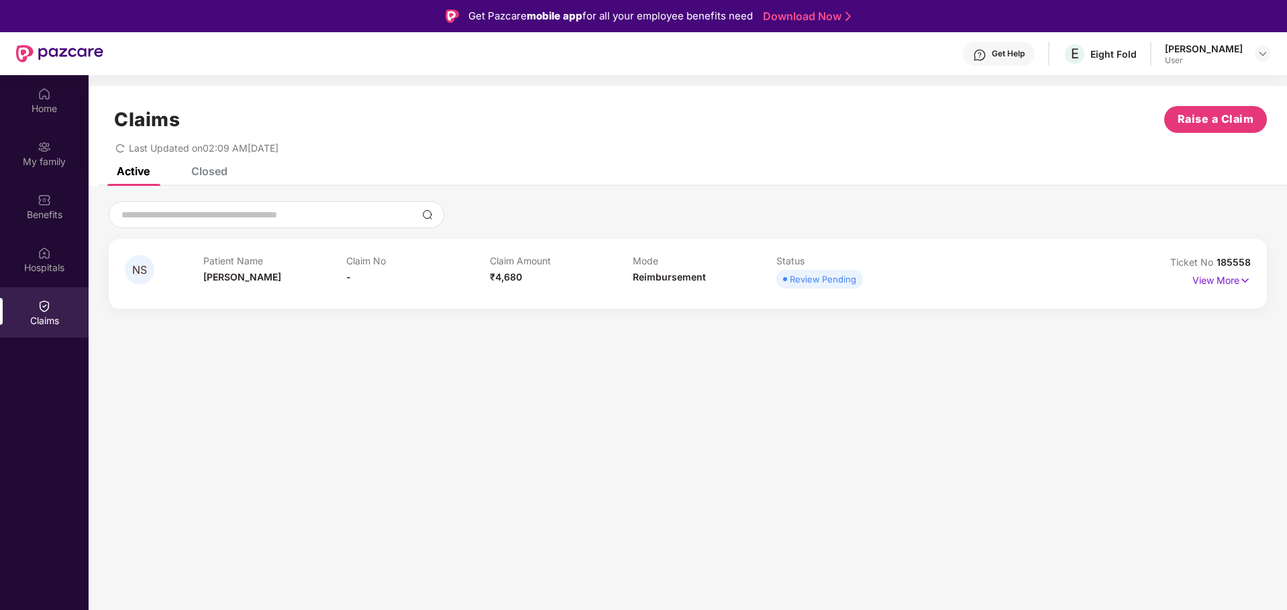
click at [1168, 295] on div "NS Patient Name [PERSON_NAME] Claim No - Claim Amount ₹4,680 Mode Reimbursement…" at bounding box center [688, 274] width 1158 height 70
